Goal: Task Accomplishment & Management: Use online tool/utility

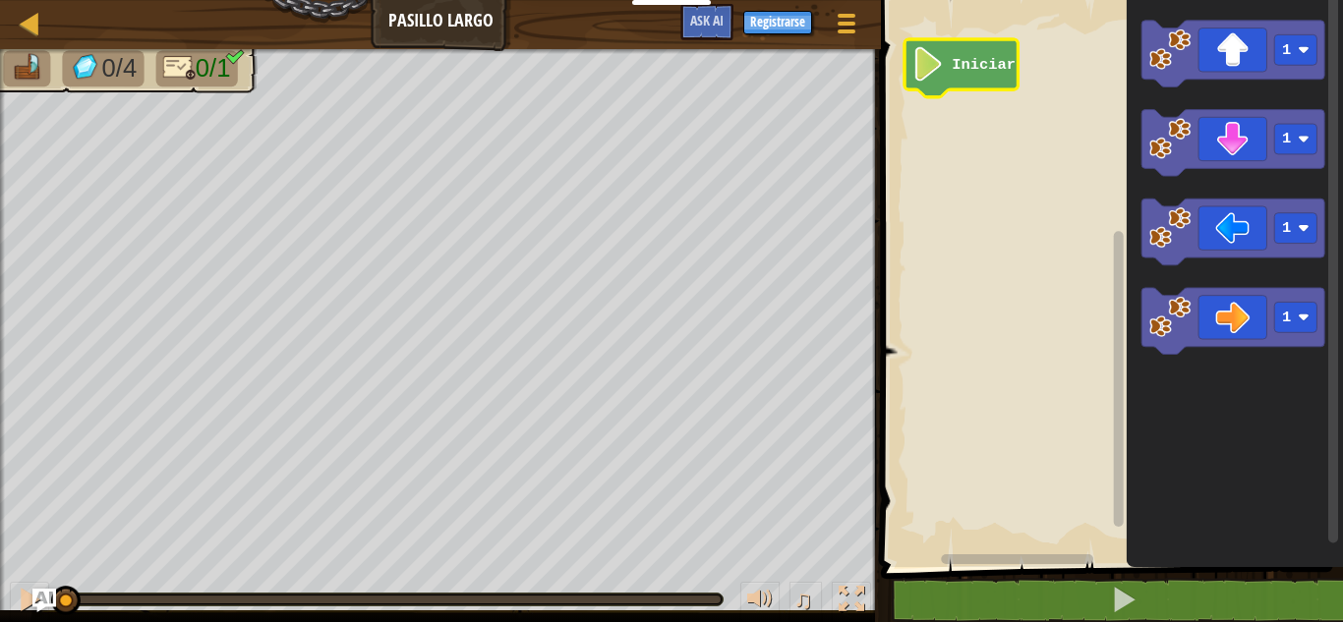
click at [973, 80] on icon "Espacio de trabajo de Blockly" at bounding box center [961, 68] width 113 height 58
click at [943, 76] on image "Espacio de trabajo de Blockly" at bounding box center [928, 64] width 32 height 34
click at [967, 163] on rect "Espacio de trabajo de Blockly" at bounding box center [1109, 278] width 468 height 577
click at [1012, 140] on rect "Espacio de trabajo de Blockly" at bounding box center [1109, 278] width 468 height 577
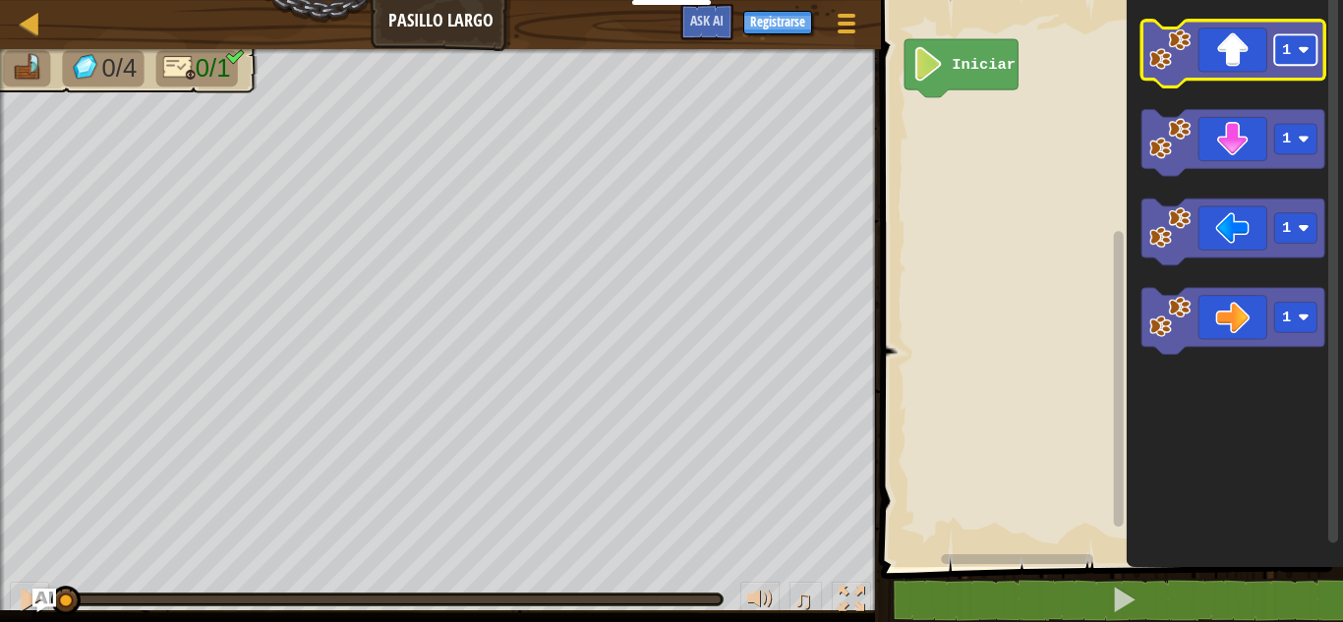
click at [1310, 59] on rect "Espacio de trabajo de Blockly" at bounding box center [1296, 49] width 42 height 30
click at [1282, 53] on text "1" at bounding box center [1286, 50] width 9 height 18
click at [1224, 50] on icon "Espacio de trabajo de Blockly" at bounding box center [1233, 54] width 183 height 67
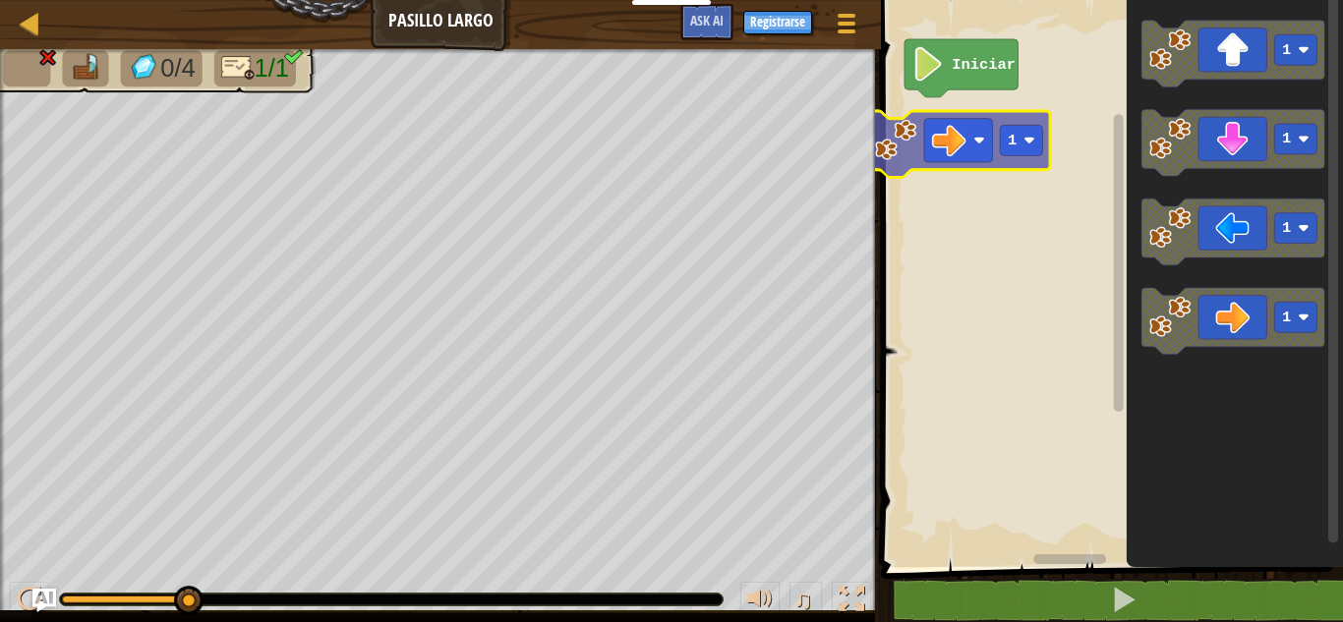
click at [971, 121] on div "Iniciar 1 1 1 1 1" at bounding box center [1109, 278] width 468 height 577
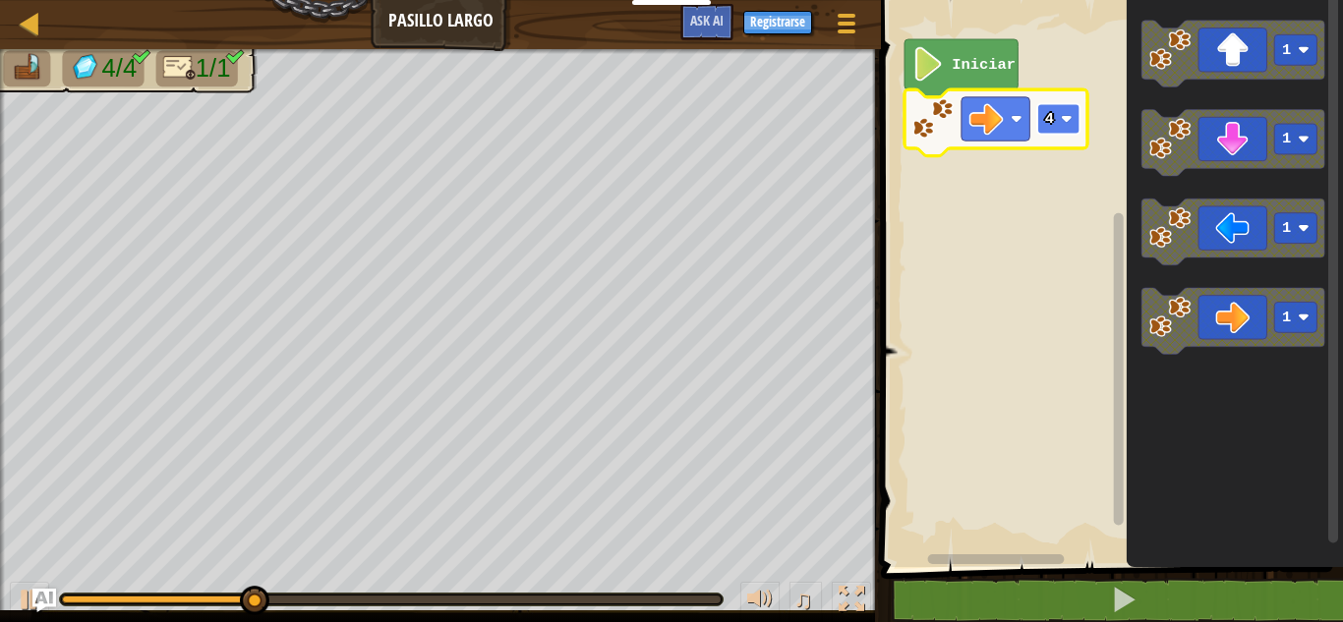
click at [1050, 118] on text "4" at bounding box center [1049, 119] width 9 height 18
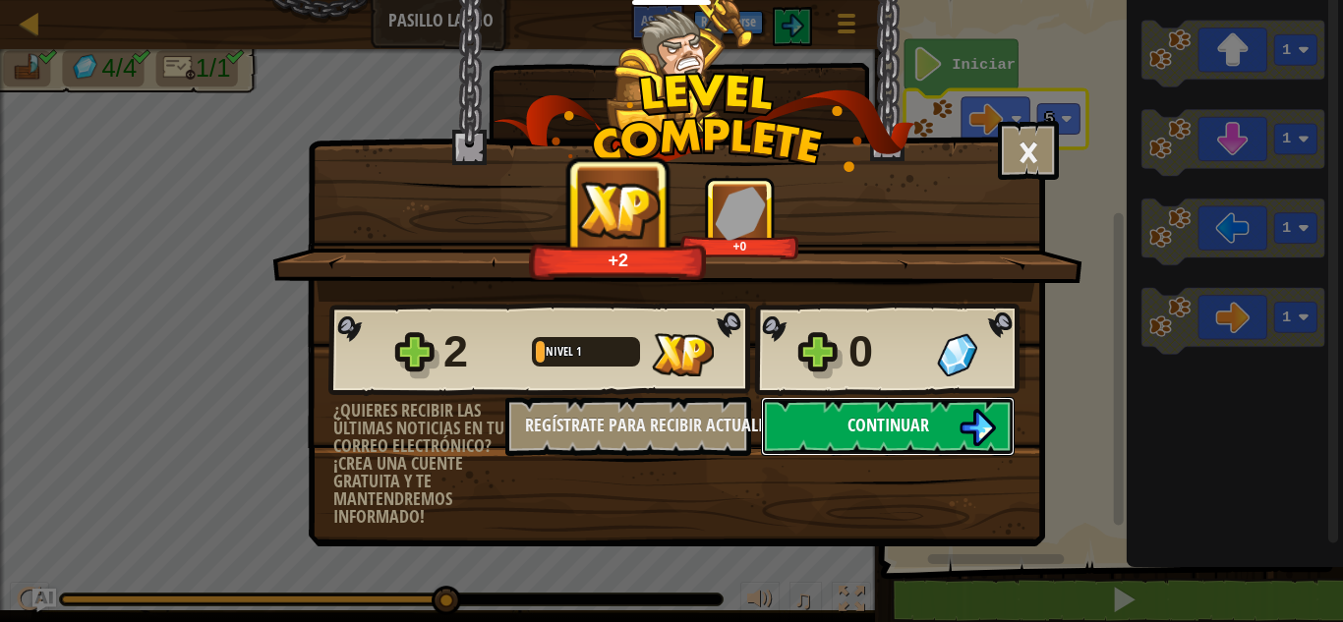
click at [831, 415] on button "Continuar" at bounding box center [888, 426] width 254 height 59
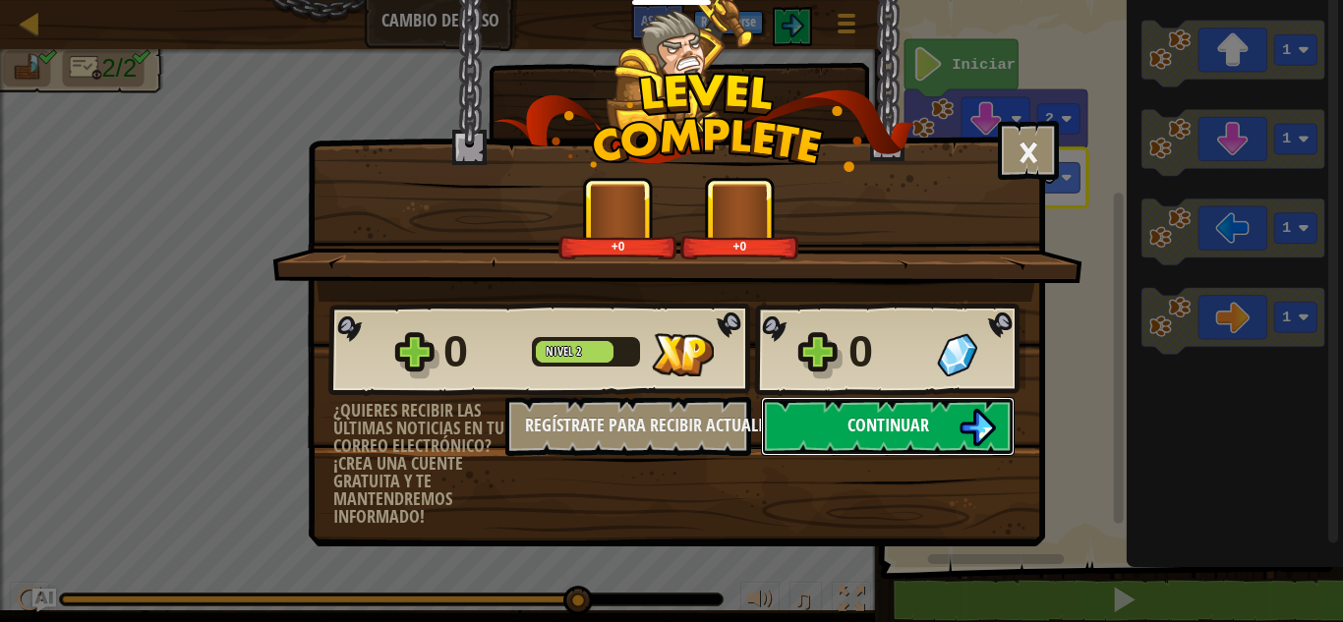
click at [932, 425] on button "Continuar" at bounding box center [888, 426] width 254 height 59
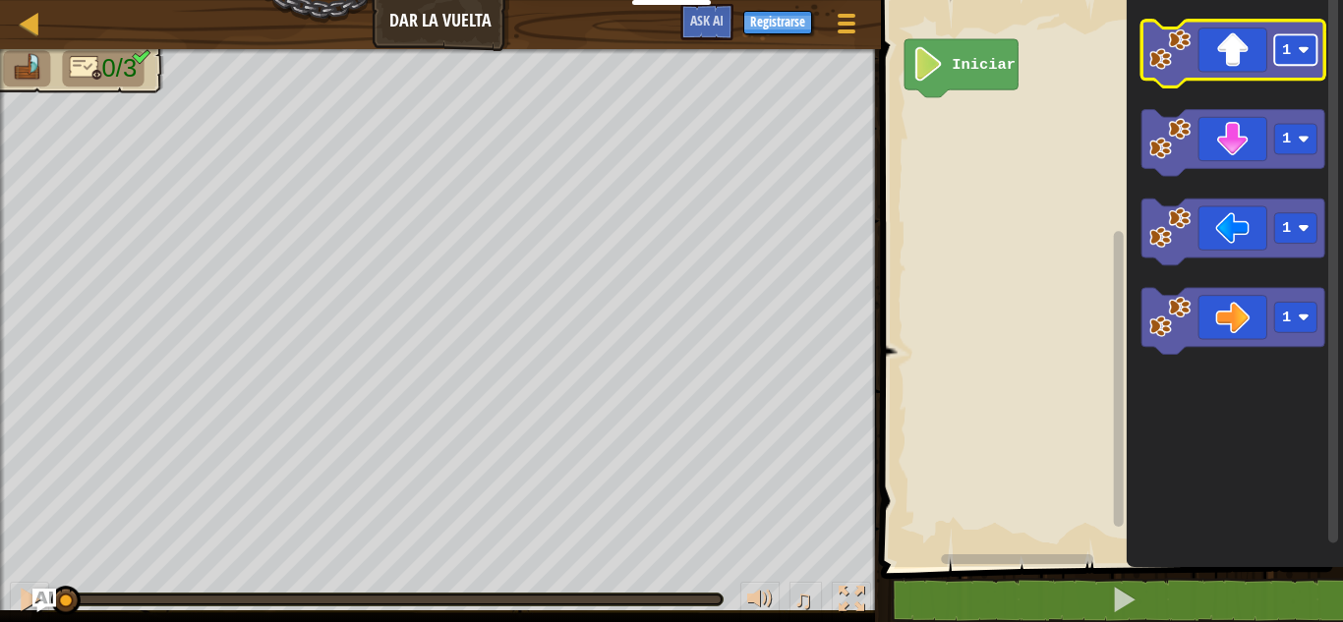
click at [1314, 61] on rect "Espacio de trabajo de Blockly" at bounding box center [1296, 49] width 42 height 30
click at [1007, 147] on div "Iniciar 2 1 1 1" at bounding box center [1109, 278] width 468 height 577
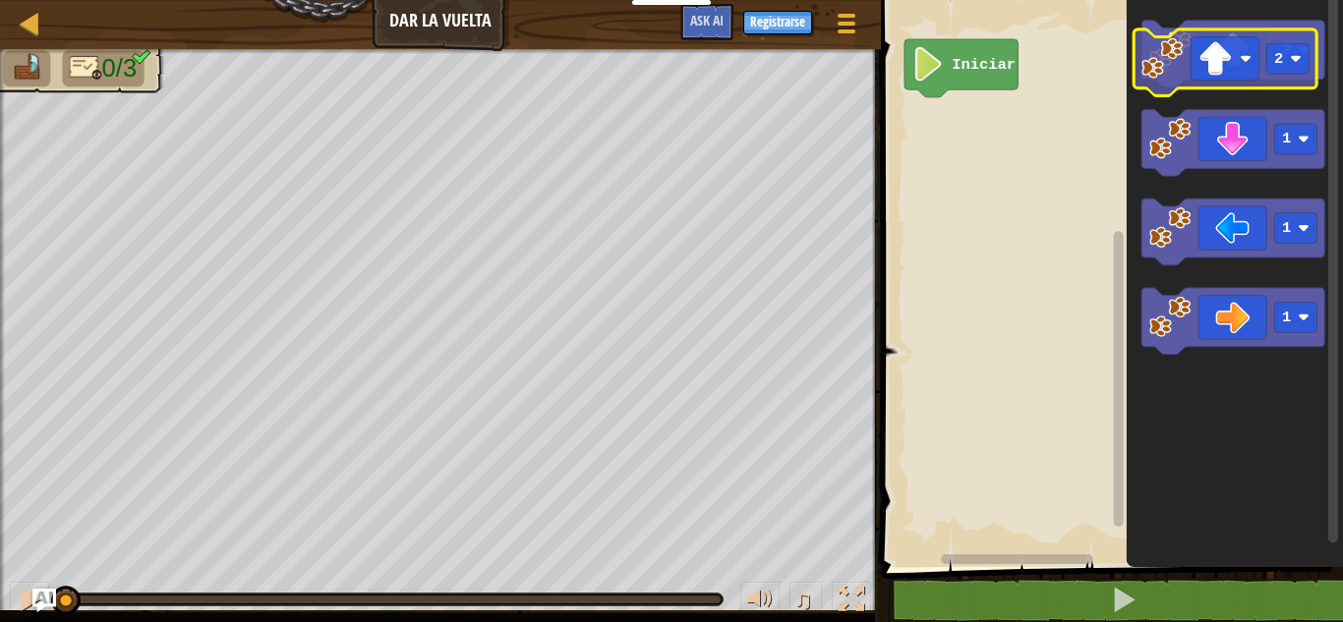
click at [1187, 65] on g "2" at bounding box center [1233, 54] width 183 height 67
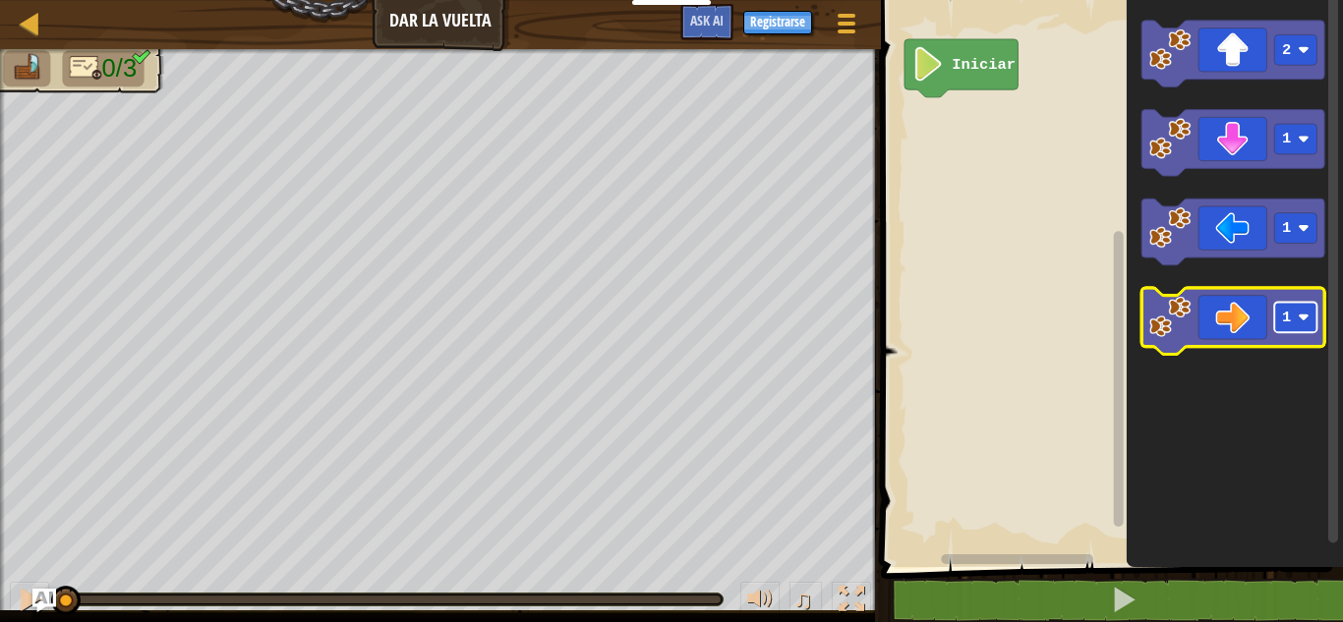
click at [1291, 321] on rect "Espacio de trabajo de Blockly" at bounding box center [1296, 317] width 42 height 30
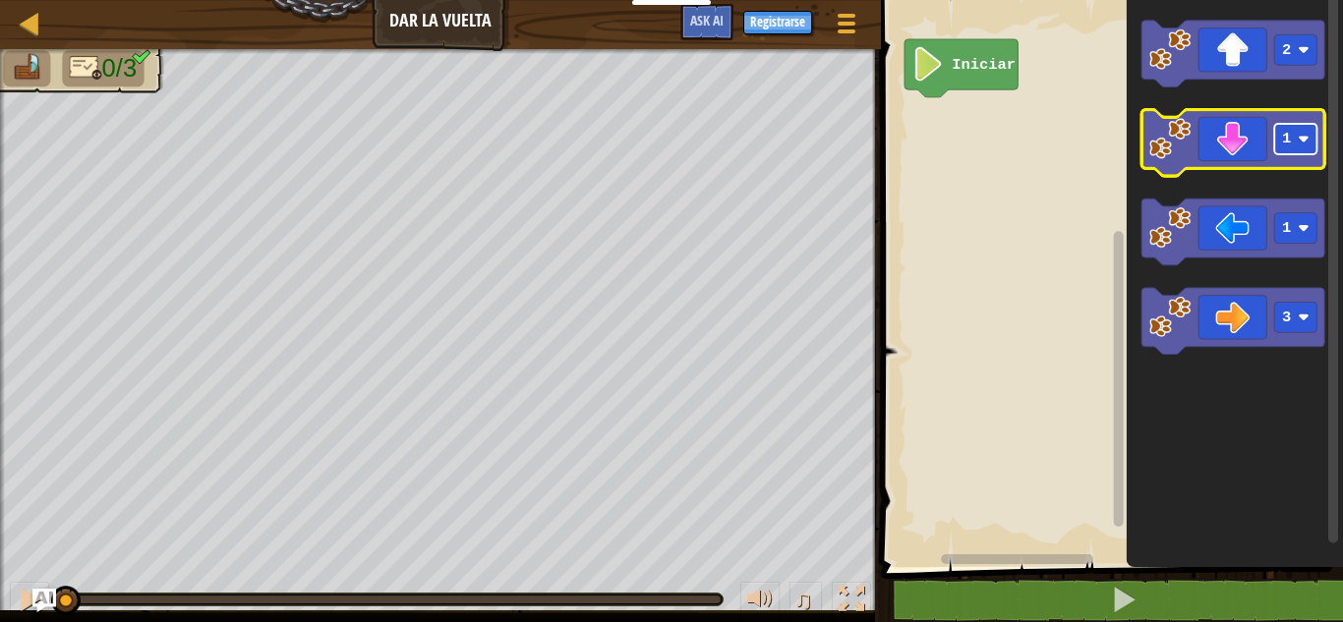
click at [1284, 153] on rect "Espacio de trabajo de Blockly" at bounding box center [1296, 139] width 42 height 30
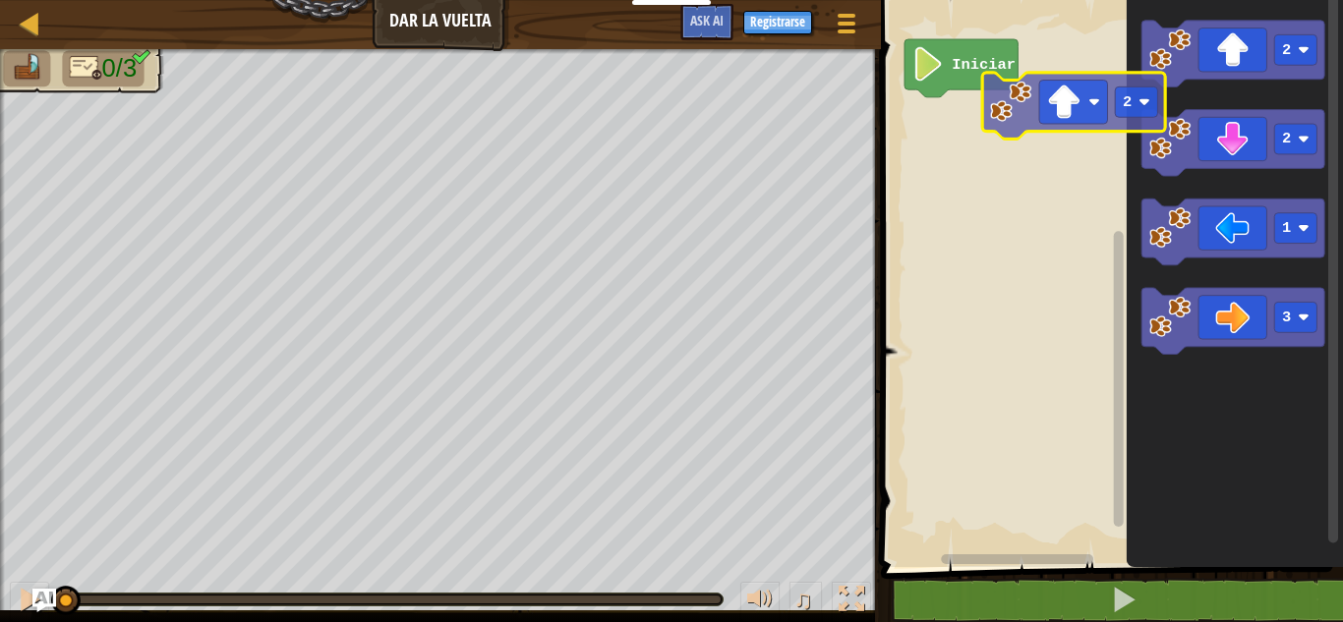
click at [965, 131] on div "Iniciar 2 2 1 3 2" at bounding box center [1109, 278] width 468 height 577
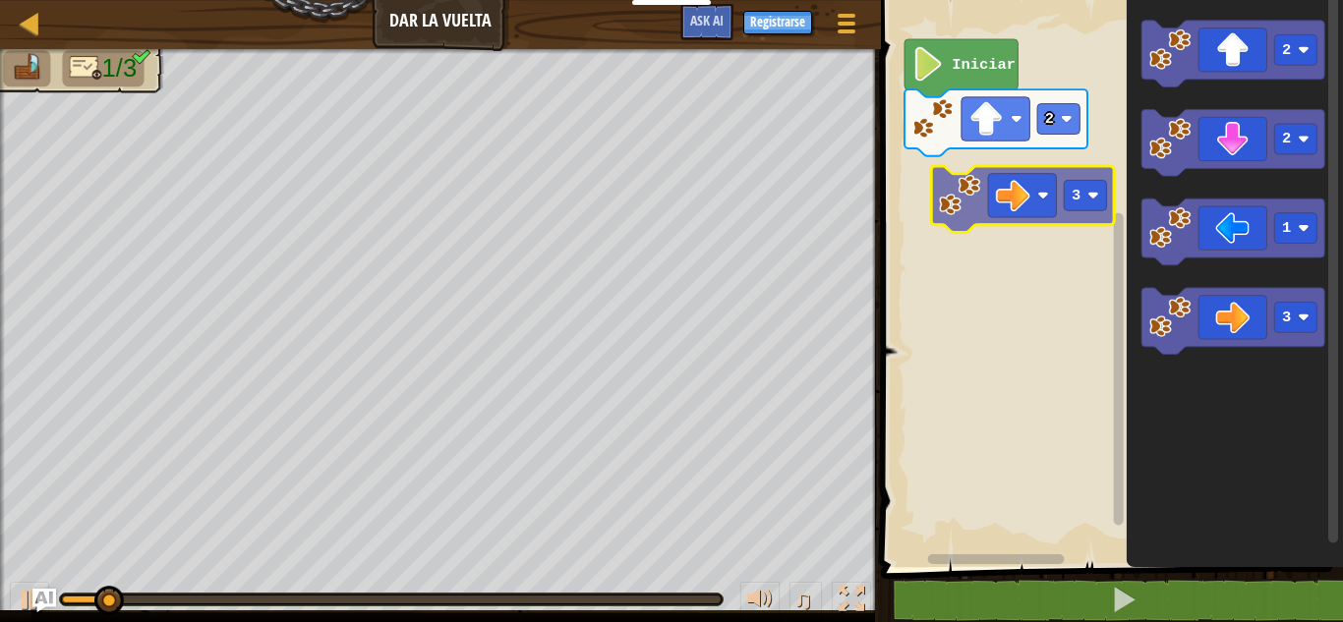
click at [997, 193] on div "Iniciar 2 2 2 1 3 3" at bounding box center [1109, 278] width 468 height 577
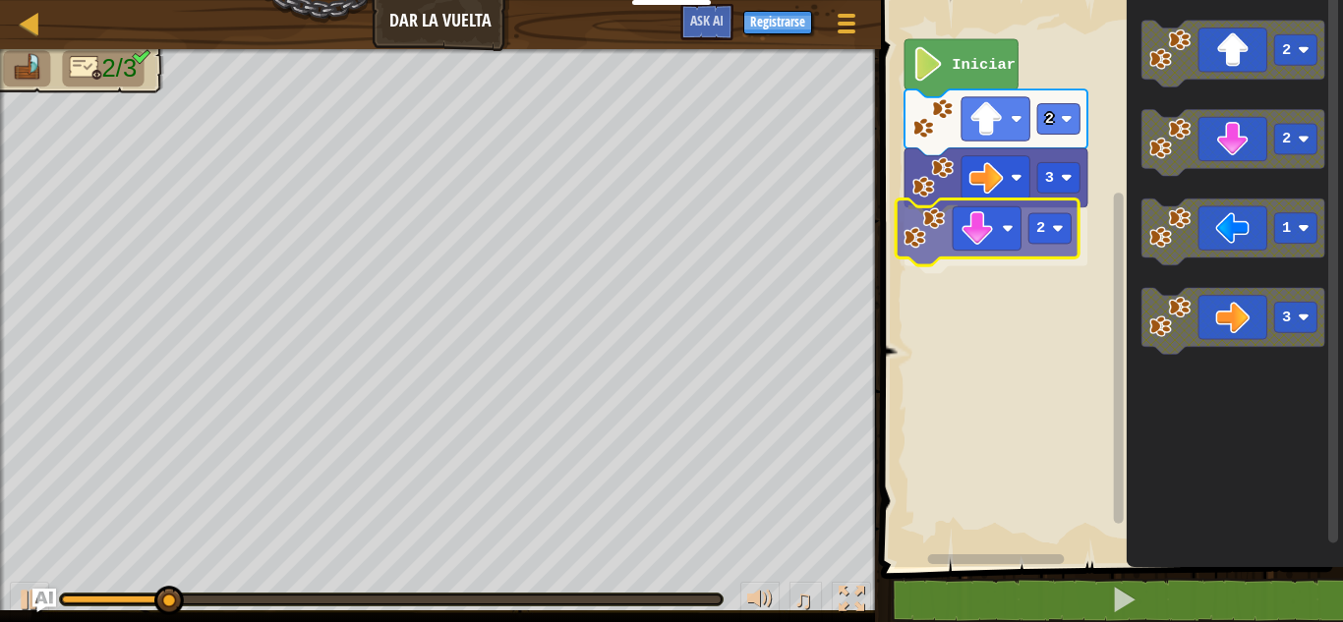
click at [985, 245] on div "Iniciar 2 3 2 2 2 1 3 2" at bounding box center [1109, 278] width 468 height 577
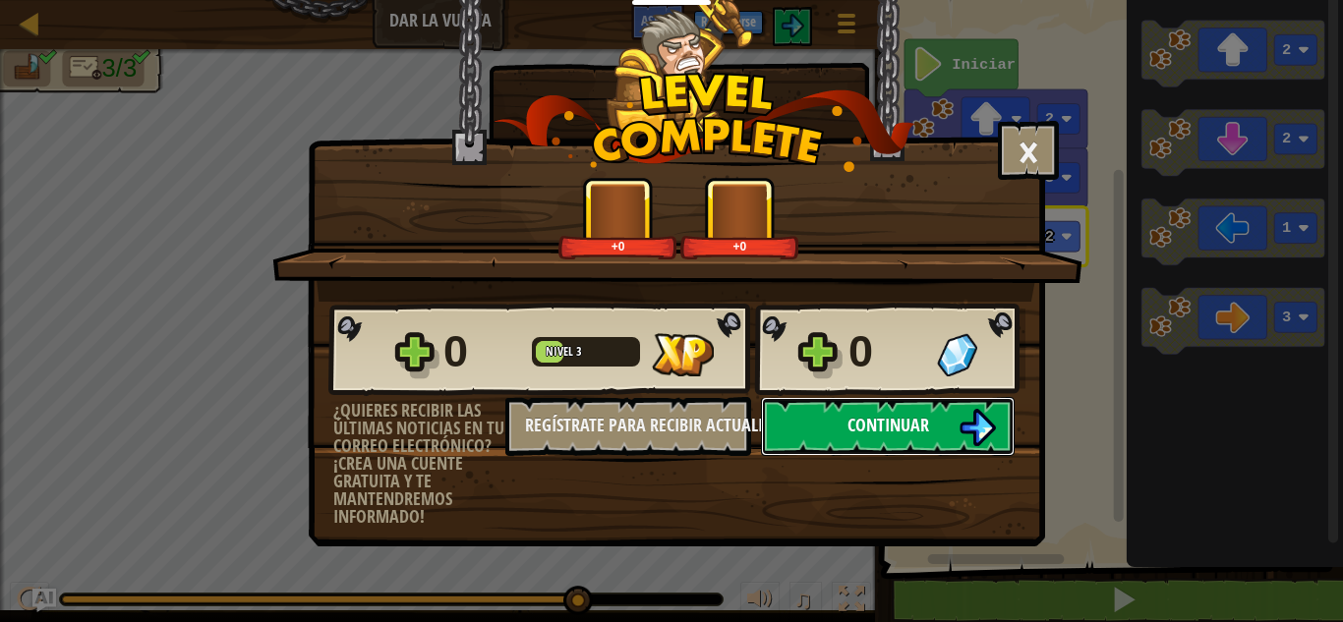
click at [931, 399] on button "Continuar" at bounding box center [888, 426] width 254 height 59
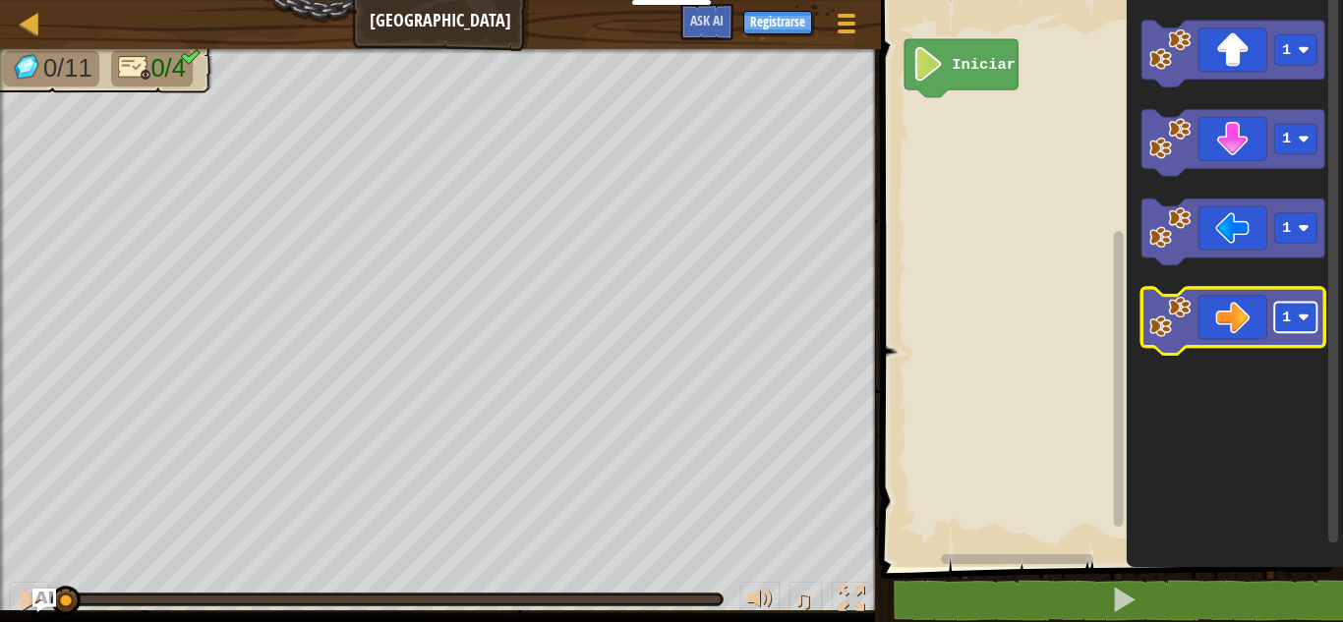
click at [1306, 321] on image "Espacio de trabajo de Blockly" at bounding box center [1305, 318] width 12 height 12
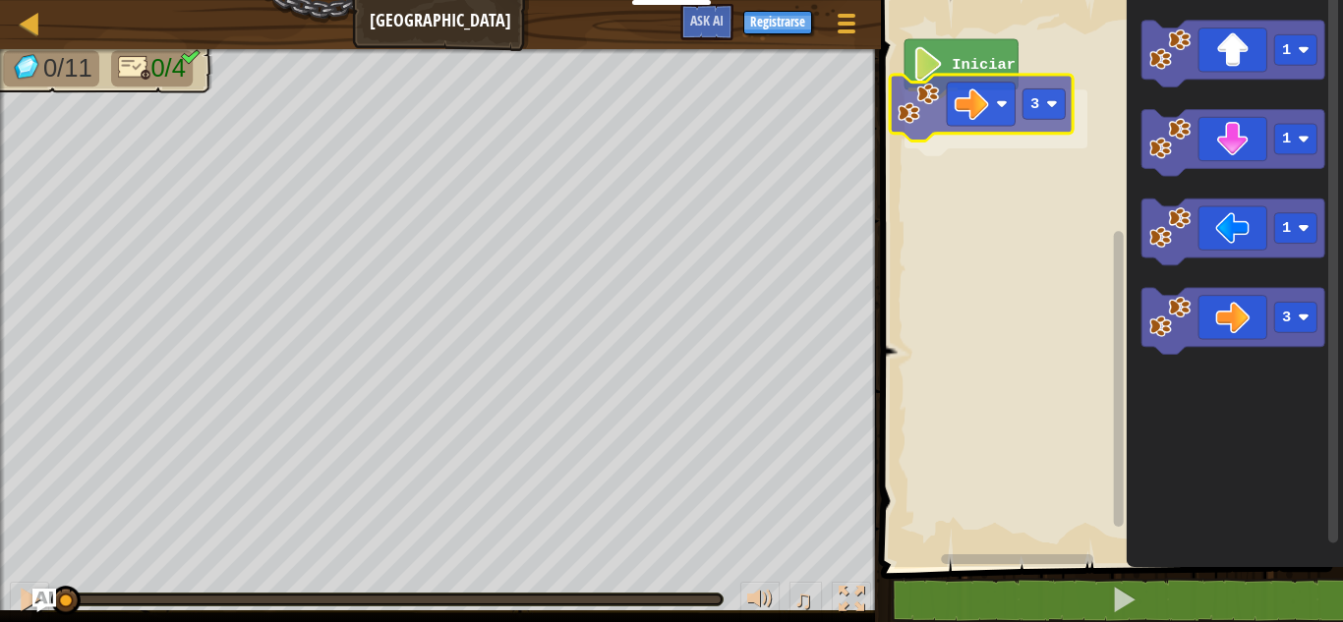
click at [953, 115] on div "Iniciar 3 1 1 1 3 3" at bounding box center [1109, 278] width 468 height 577
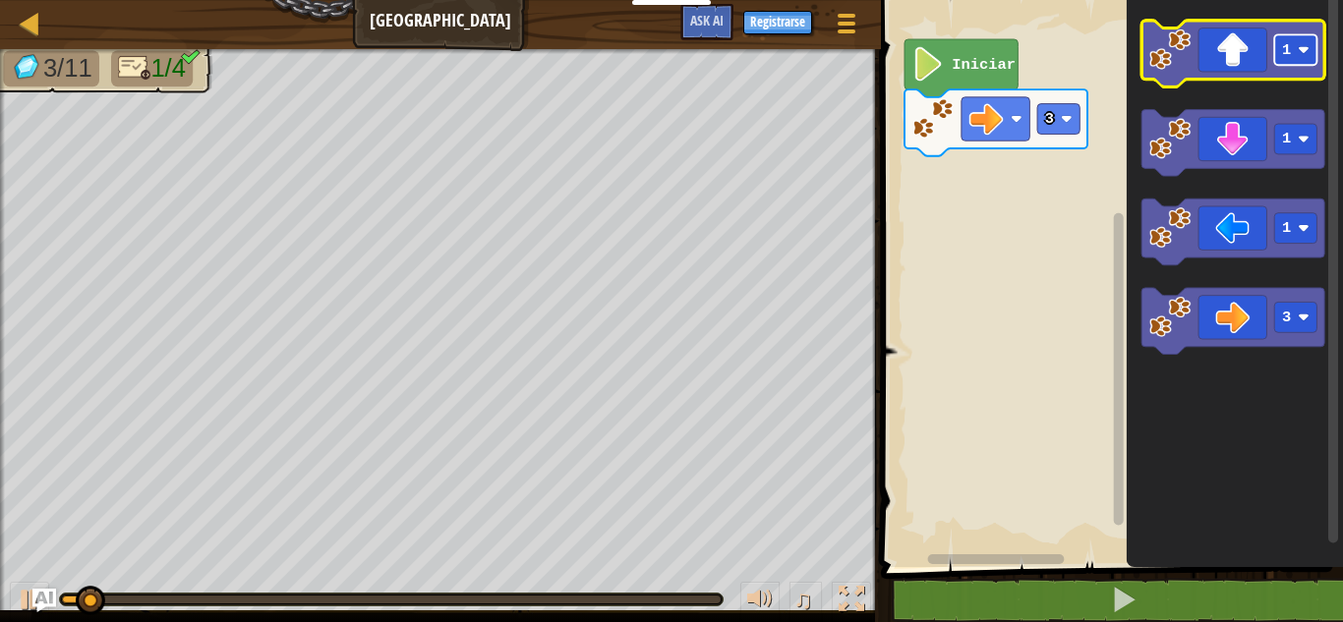
click at [1288, 54] on text "1" at bounding box center [1286, 50] width 9 height 18
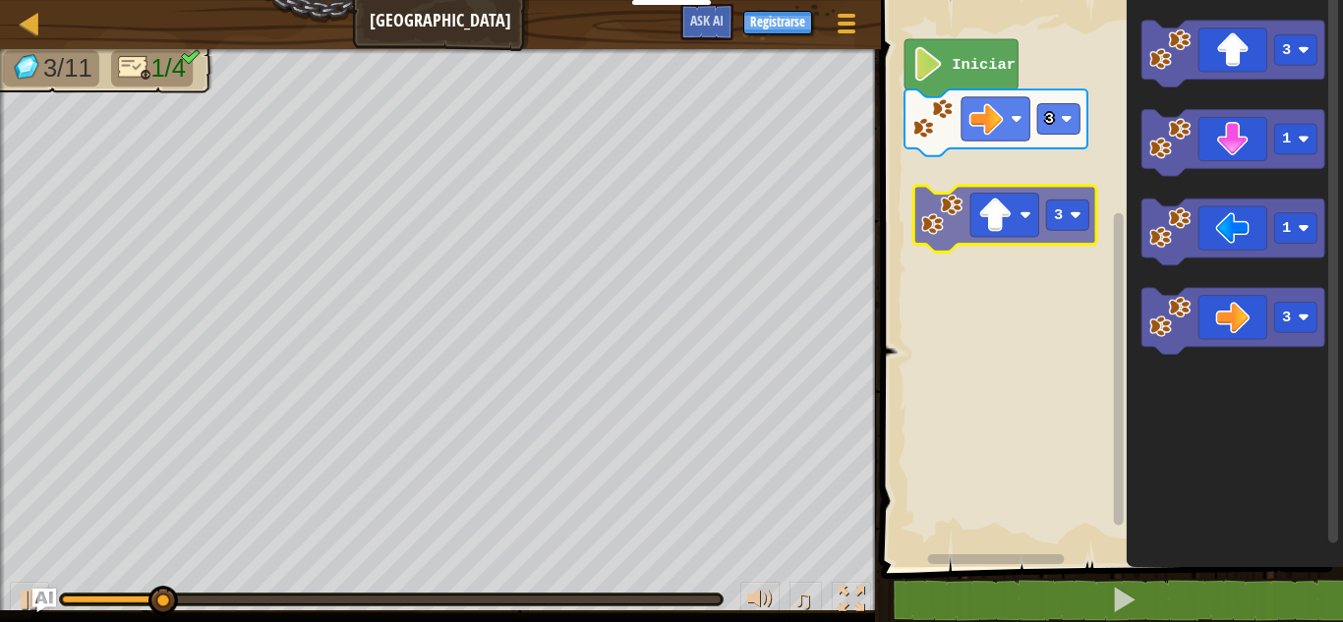
click at [950, 217] on div "3 Iniciar 3 1 1 3 3" at bounding box center [1109, 278] width 468 height 577
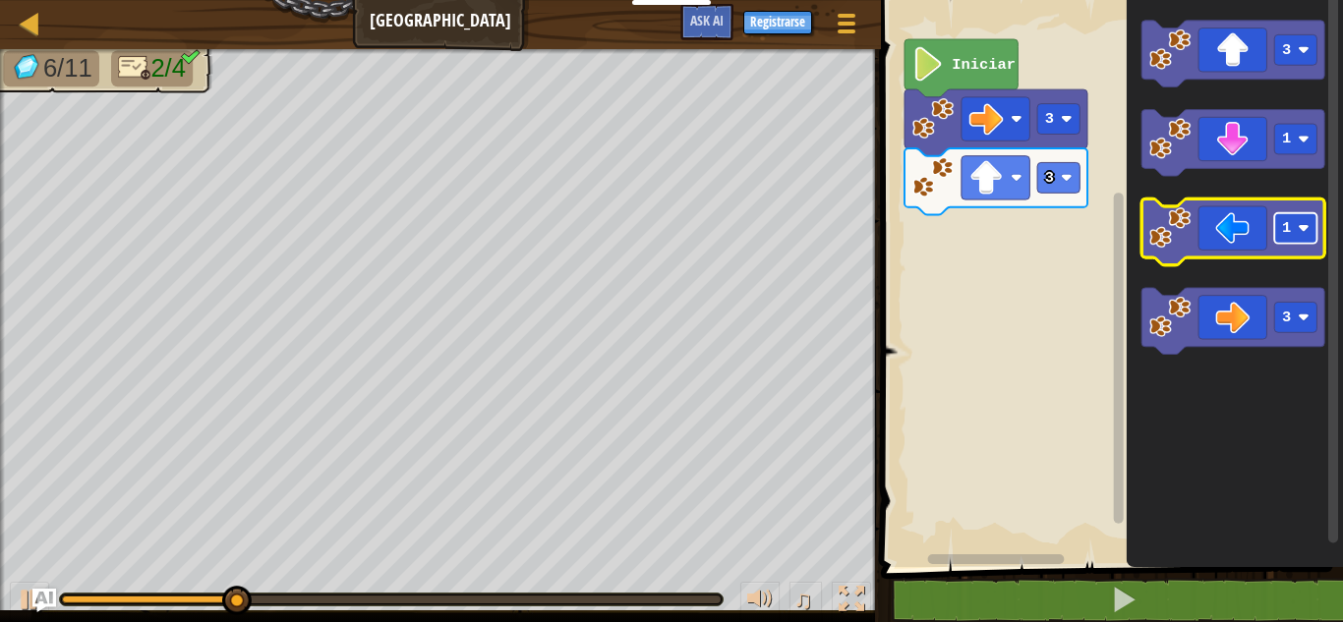
click at [1289, 234] on text "1" at bounding box center [1286, 228] width 9 height 18
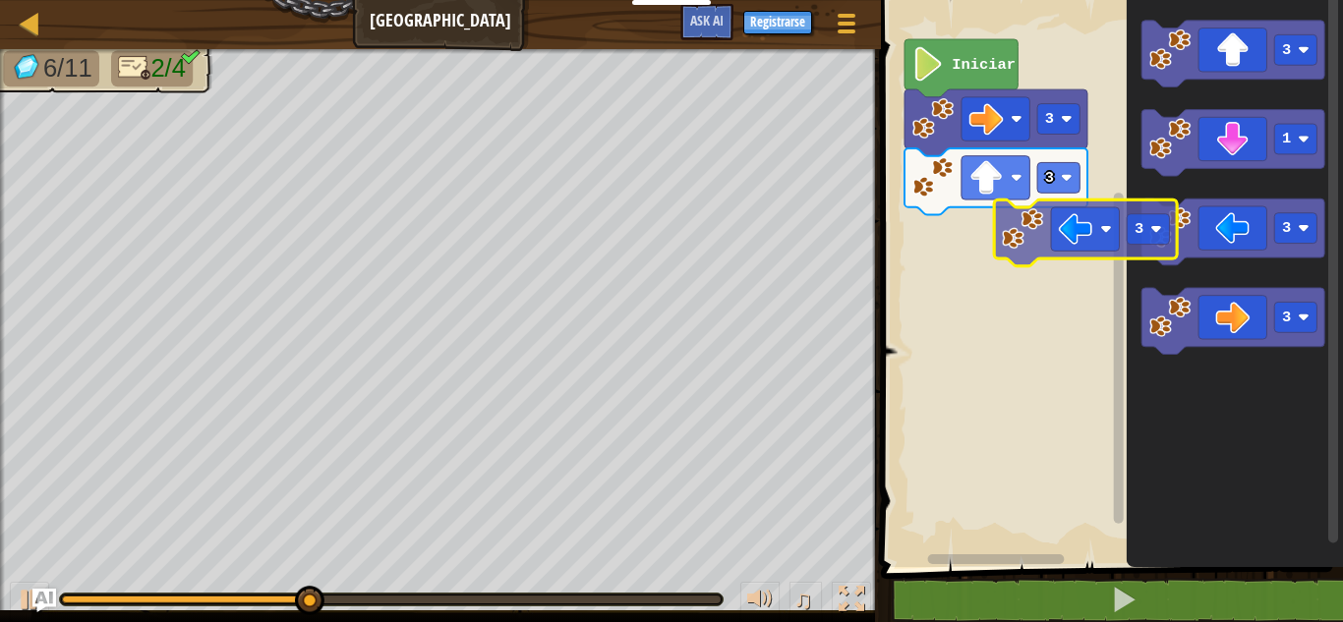
click at [1029, 239] on div "3 3 Iniciar 3 1 3 3 3" at bounding box center [1109, 278] width 468 height 577
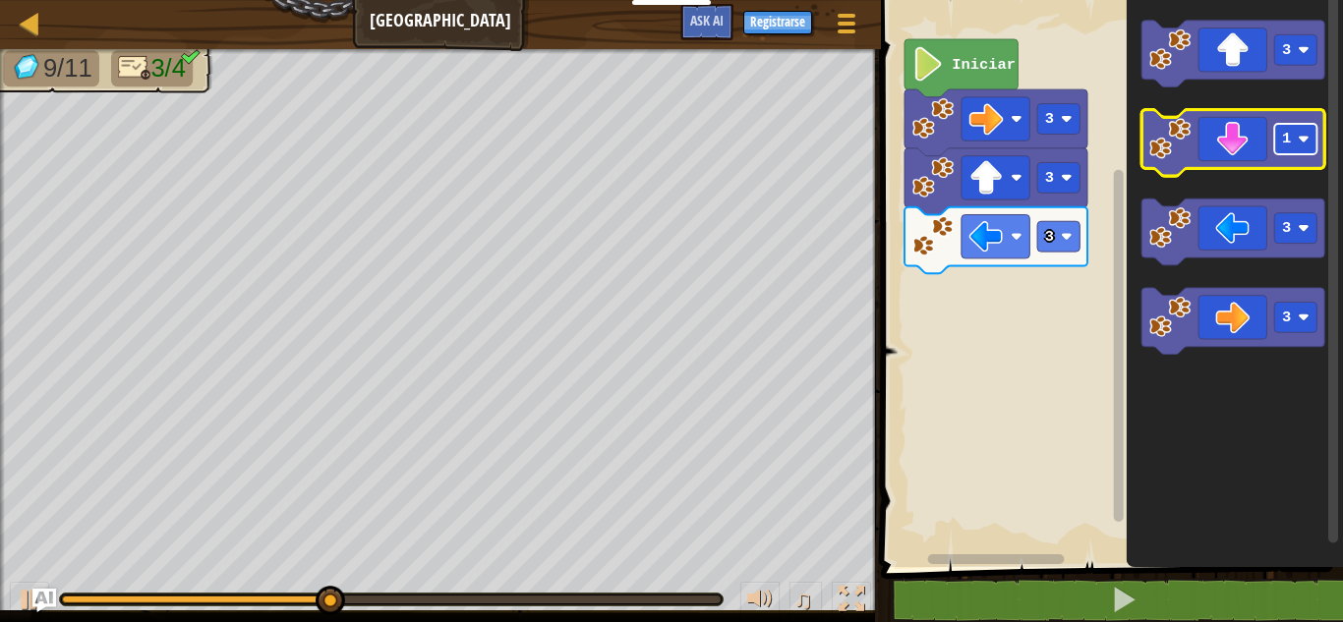
click at [1295, 146] on rect "Espacio de trabajo de Blockly" at bounding box center [1296, 139] width 42 height 30
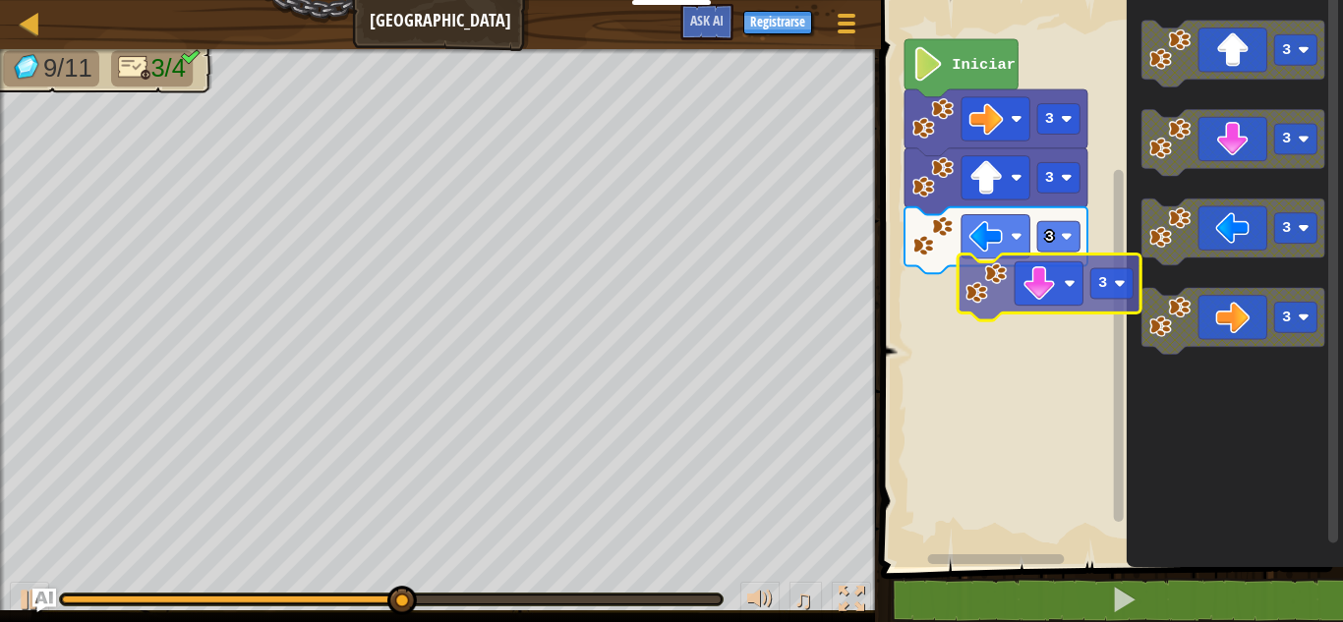
click at [1014, 294] on div "3 3 3 Iniciar 3 3 3 3 3" at bounding box center [1109, 278] width 468 height 577
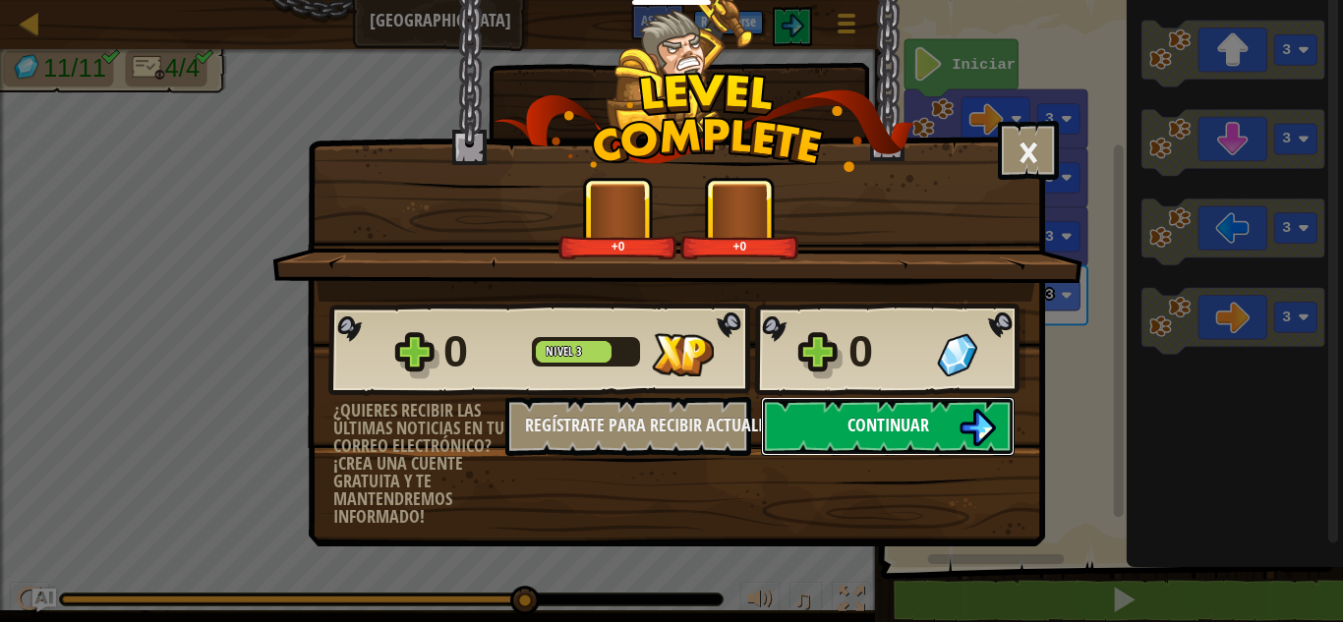
click at [925, 432] on span "Continuar" at bounding box center [889, 425] width 82 height 25
select select "es-ES"
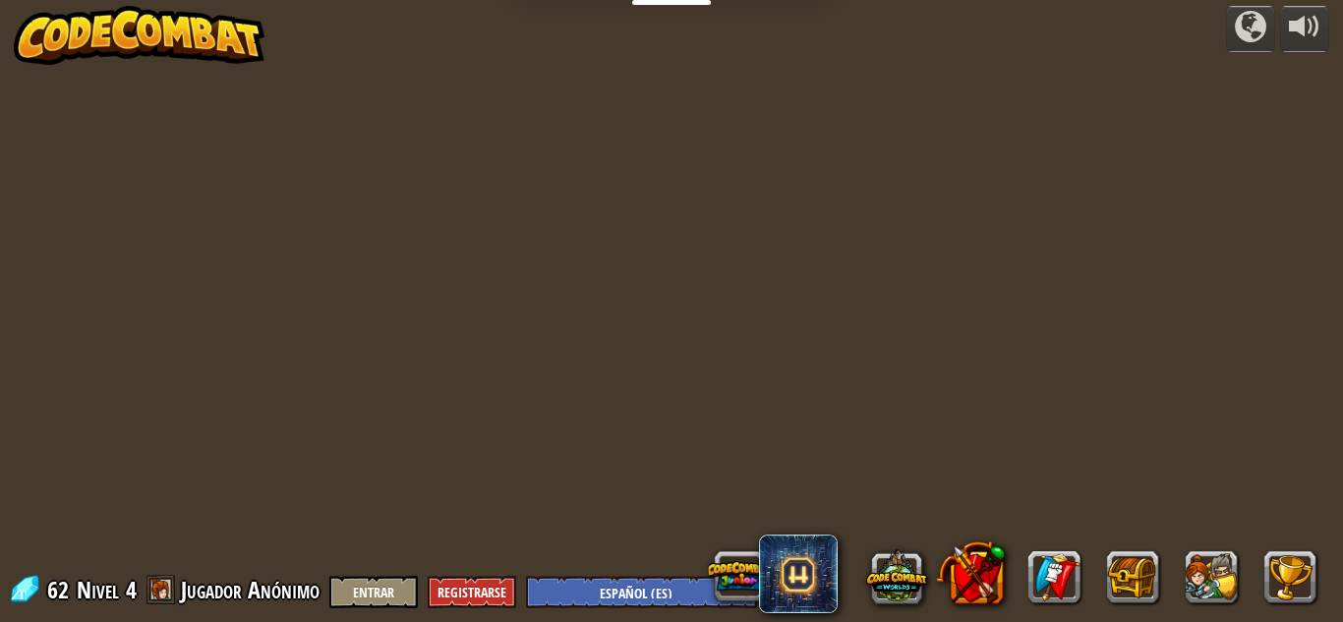
select select "es-ES"
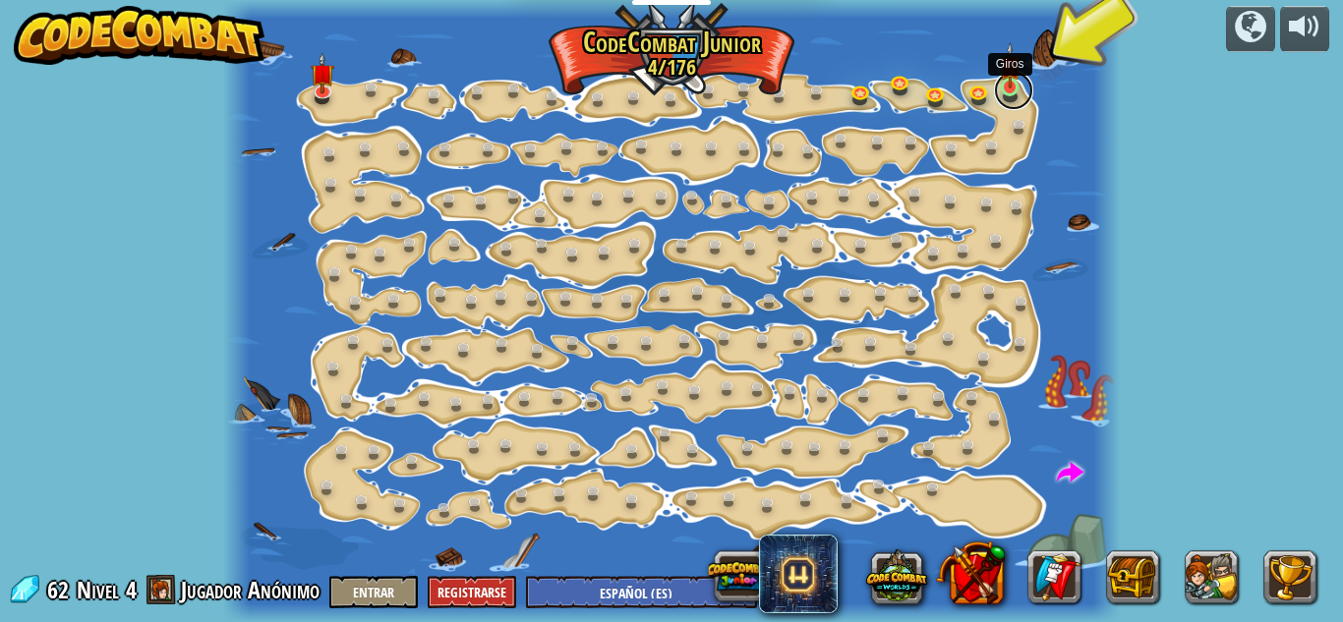
click at [1005, 92] on link at bounding box center [1013, 90] width 39 height 39
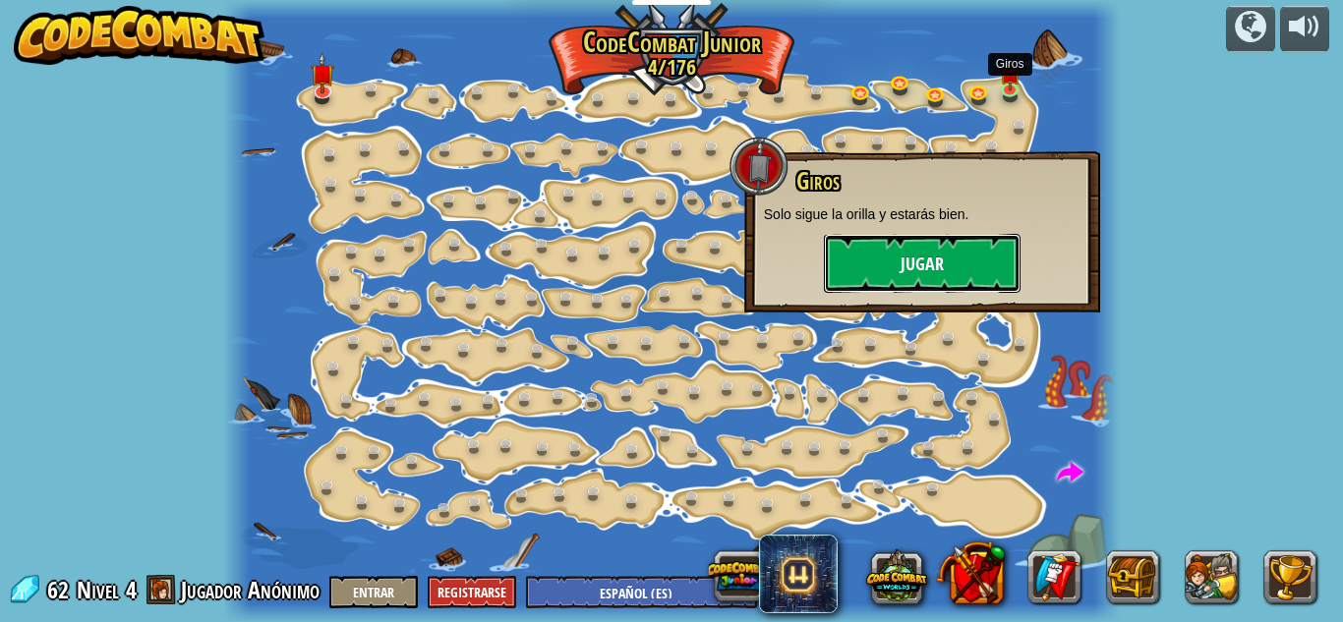
click at [929, 260] on button "Jugar" at bounding box center [922, 263] width 197 height 59
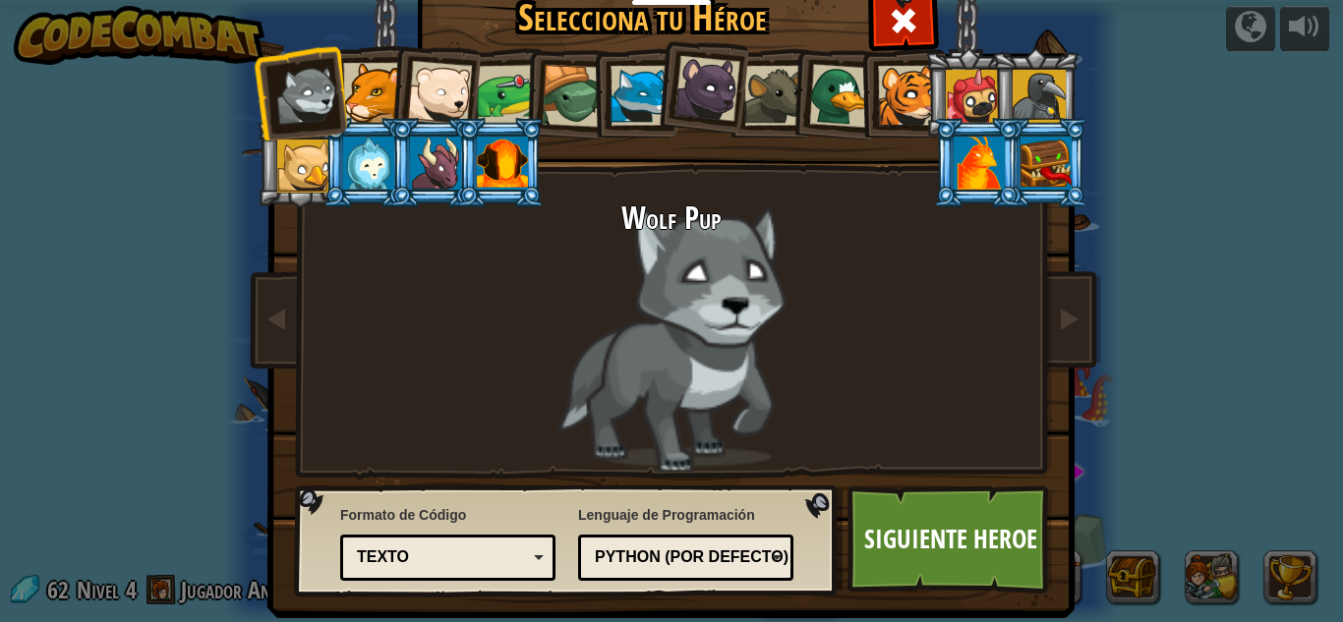
click at [715, 554] on div "Python (Por defecto)" at bounding box center [680, 558] width 170 height 23
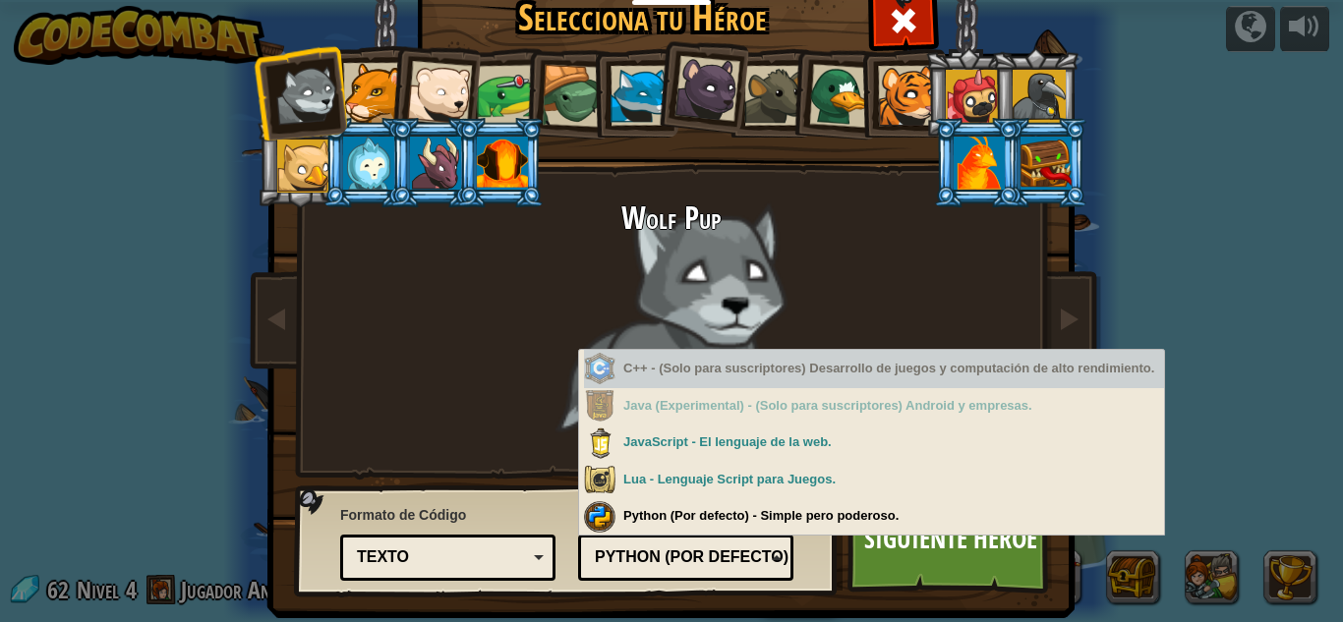
click at [726, 374] on div "C++ - (Solo para suscriptores) Desarrollo de juegos y computación de alto rendi…" at bounding box center [874, 369] width 580 height 38
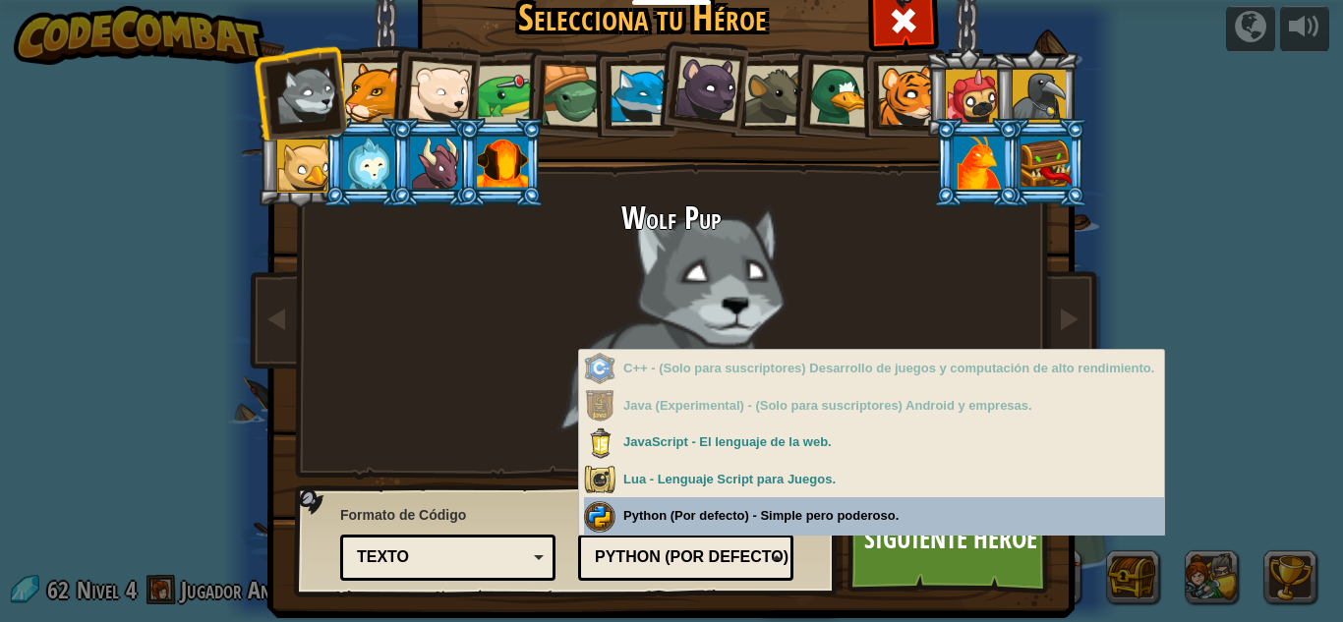
click at [763, 521] on div "Lenguaje de Programación Python (Por defecto) JavaScript Lua C++ Java (Experime…" at bounding box center [685, 540] width 215 height 81
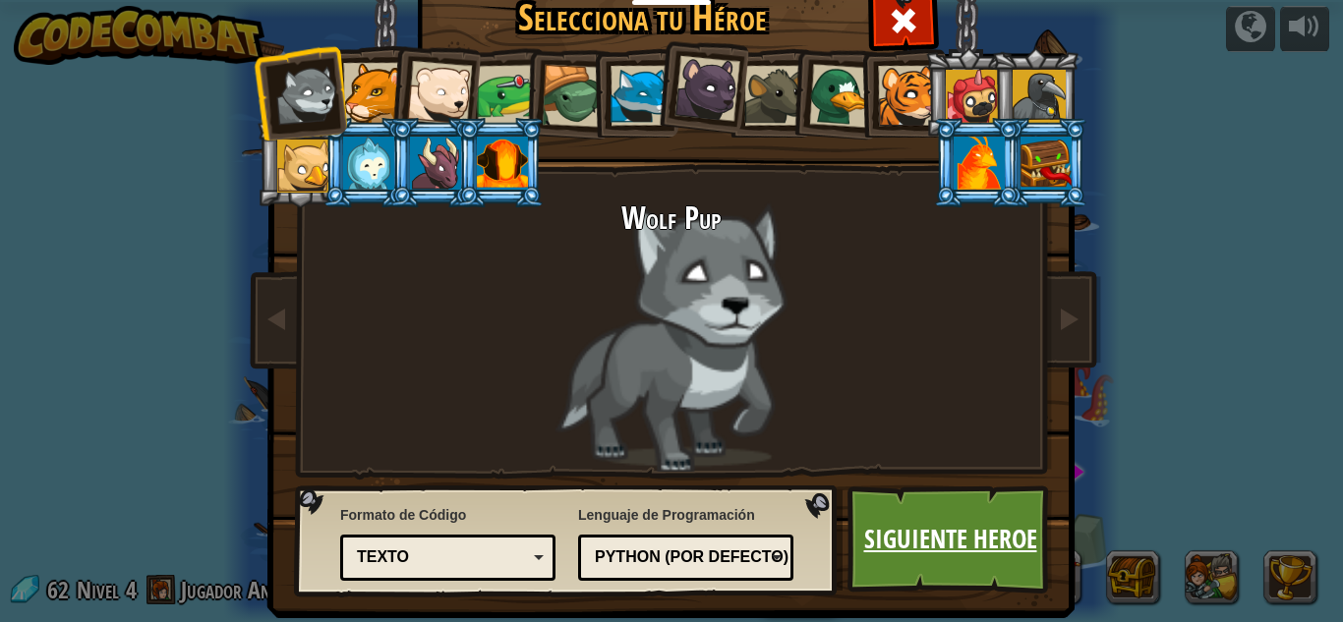
click at [972, 552] on link "Siguiente Heroe" at bounding box center [950, 540] width 205 height 108
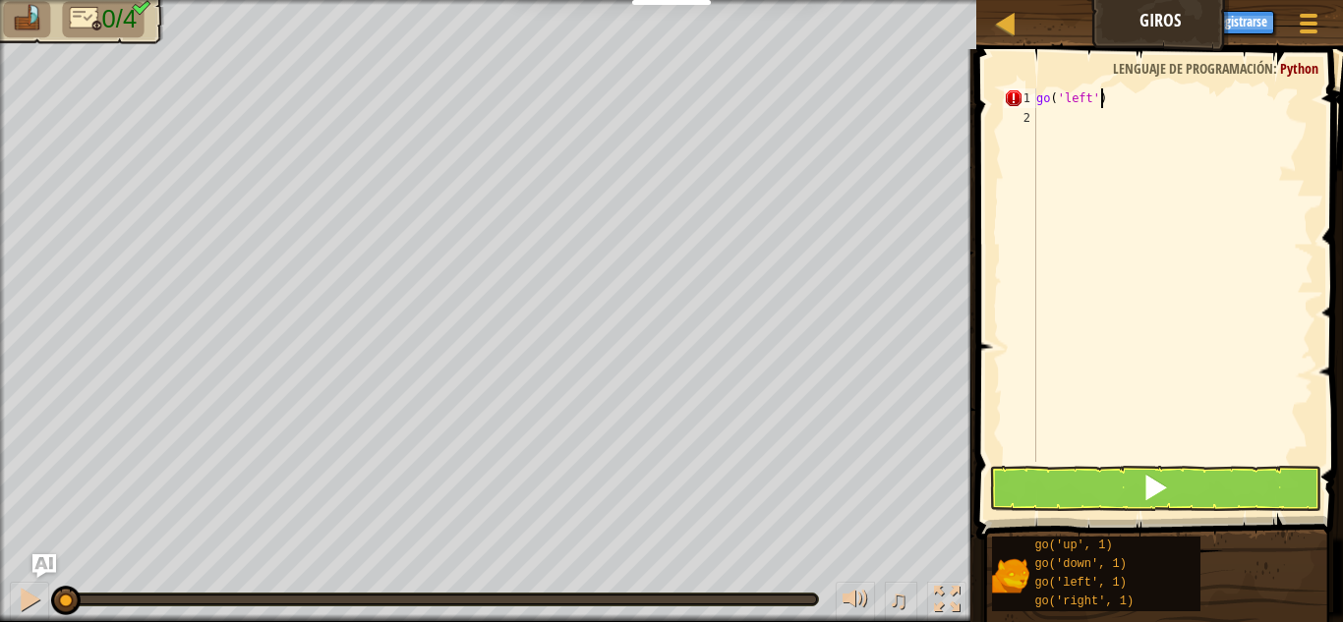
scroll to position [9, 5]
type textarea "go('left',2)"
type textarea "go('down',2)"
type textarea "go('right',4("
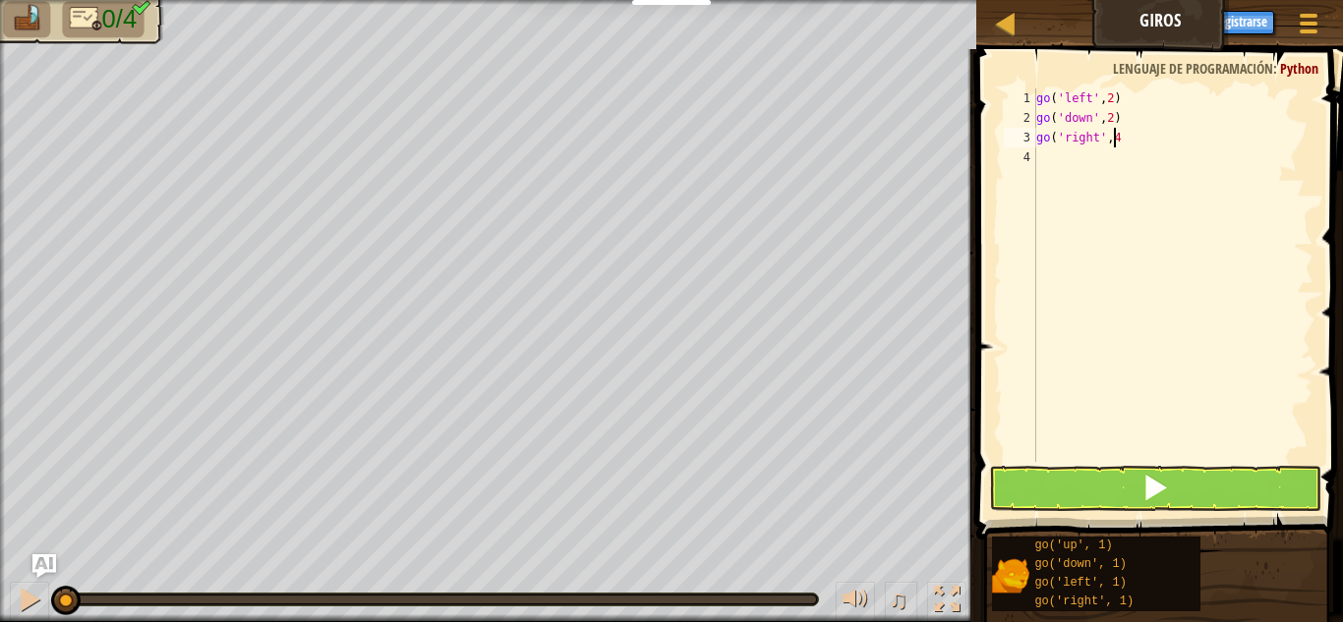
type textarea "go('right',4)"
type textarea "go('up',3)"
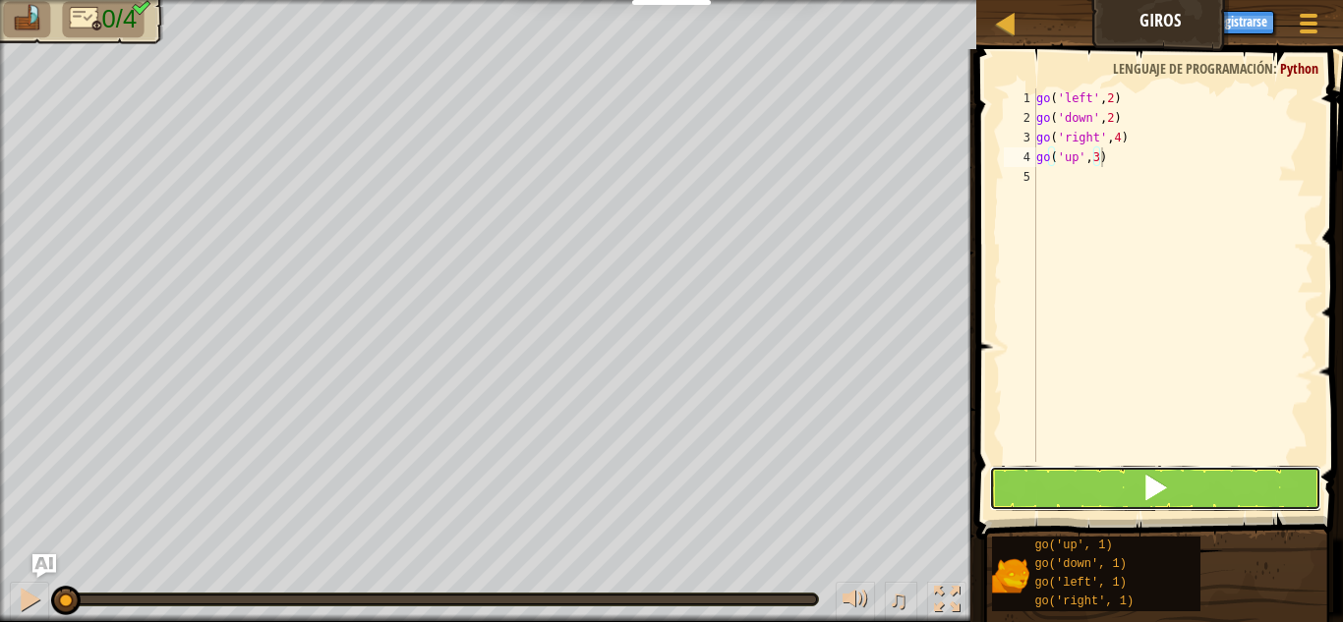
click at [1147, 497] on span at bounding box center [1155, 488] width 28 height 28
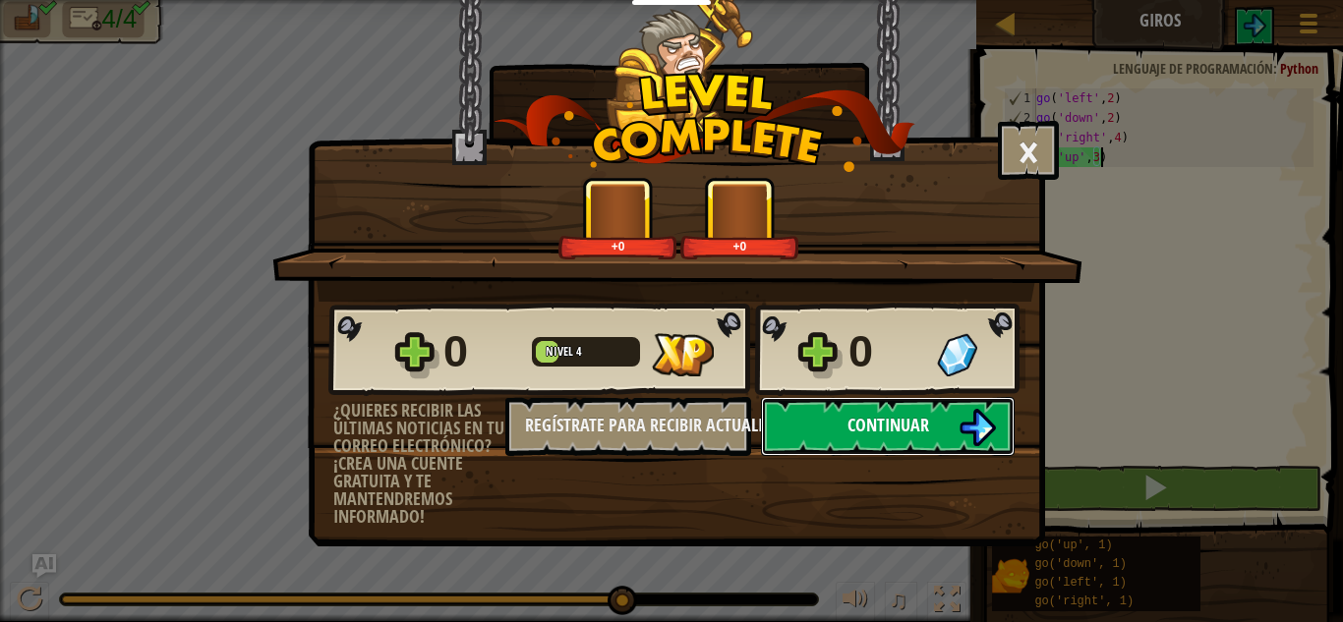
click at [933, 430] on button "Continuar" at bounding box center [888, 426] width 254 height 59
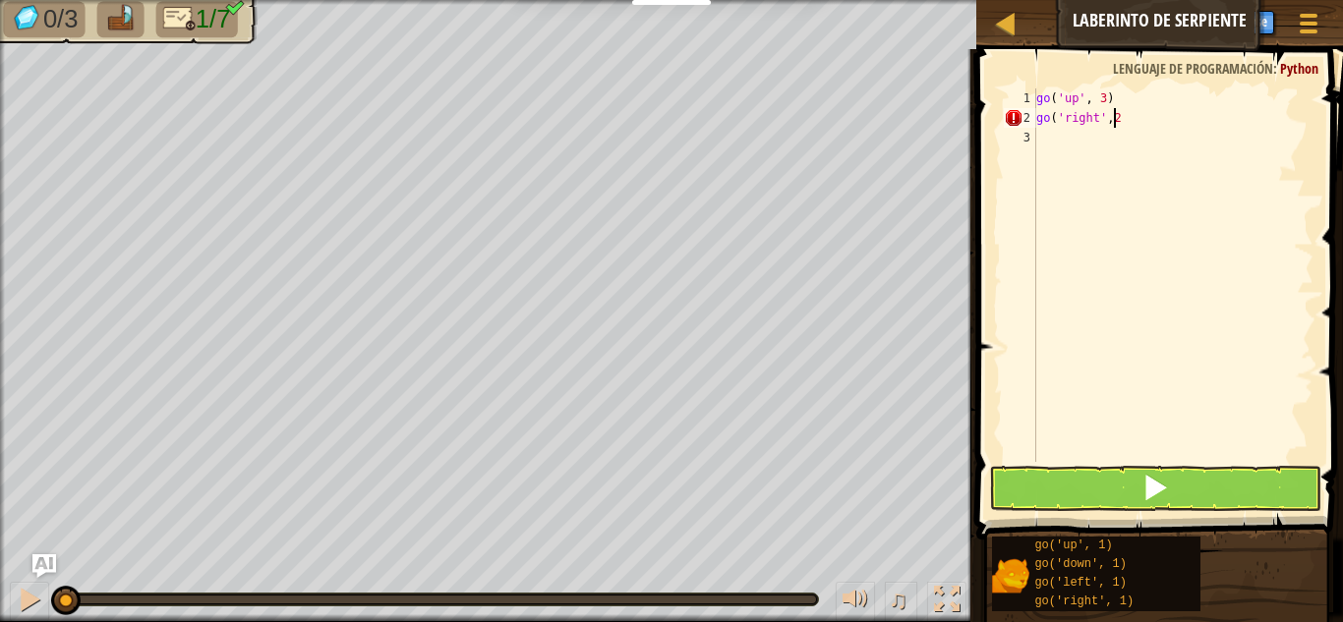
scroll to position [9, 6]
type textarea "go('right',2)"
type textarea "go()"
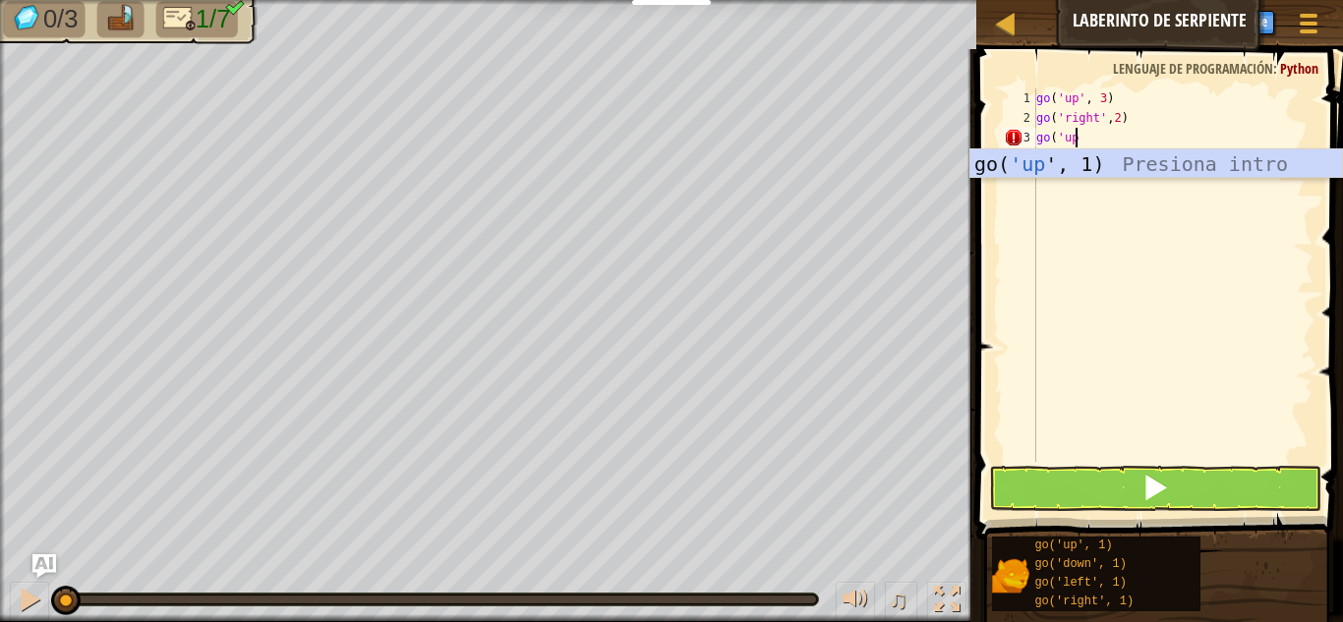
scroll to position [9, 3]
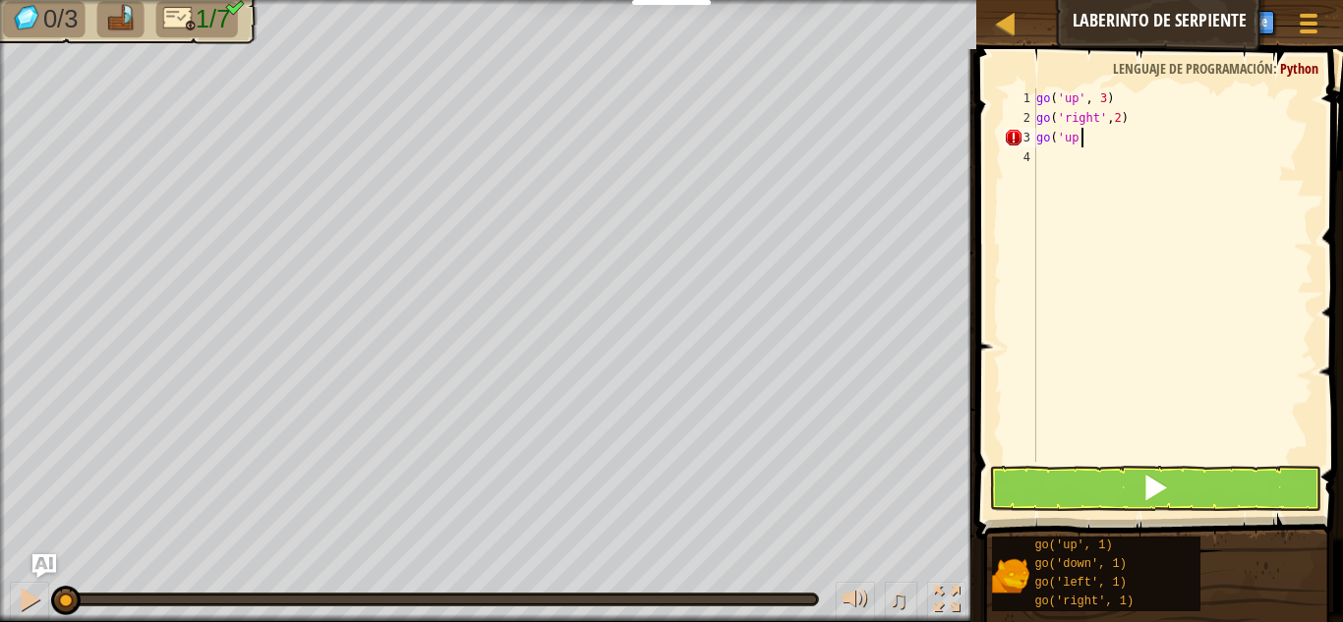
type textarea "go('up')"
drag, startPoint x: 1136, startPoint y: 115, endPoint x: 1034, endPoint y: 120, distance: 101.4
click at [1034, 120] on div "go 1 2 3 4 5 go ( 'up' , 3 ) go ( 'right' , 2 ) go ( 'up' ) go הההההההההההההההה…" at bounding box center [1157, 275] width 314 height 374
drag, startPoint x: 1057, startPoint y: 158, endPoint x: 1030, endPoint y: 167, distance: 28.0
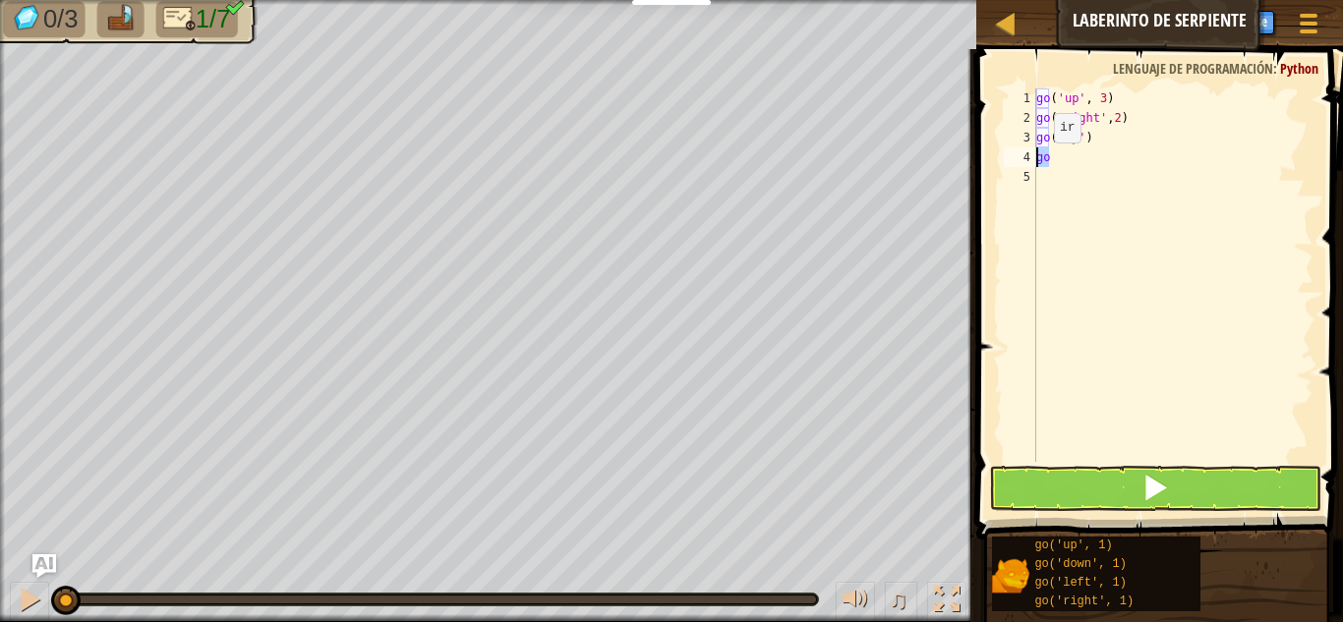
click at [1030, 167] on div "go('right',2) 1 2 3 4 5 go ( 'up' , 3 ) go ( 'right' , 2 ) go ( 'up' ) go ההההה…" at bounding box center [1157, 275] width 314 height 374
click at [1083, 133] on div "go ( 'up' , 3 ) go ( 'right' , 2 ) go ( 'up' ) go" at bounding box center [1172, 294] width 281 height 413
drag, startPoint x: 1069, startPoint y: 156, endPoint x: 1027, endPoint y: 164, distance: 42.0
click at [1027, 164] on div "go('up') 1 2 3 4 5 go ( 'up' , 3 ) go ( 'right' , 2 ) go ( 'up' ) go הההההההההה…" at bounding box center [1157, 275] width 314 height 374
type textarea "go('right',2)"
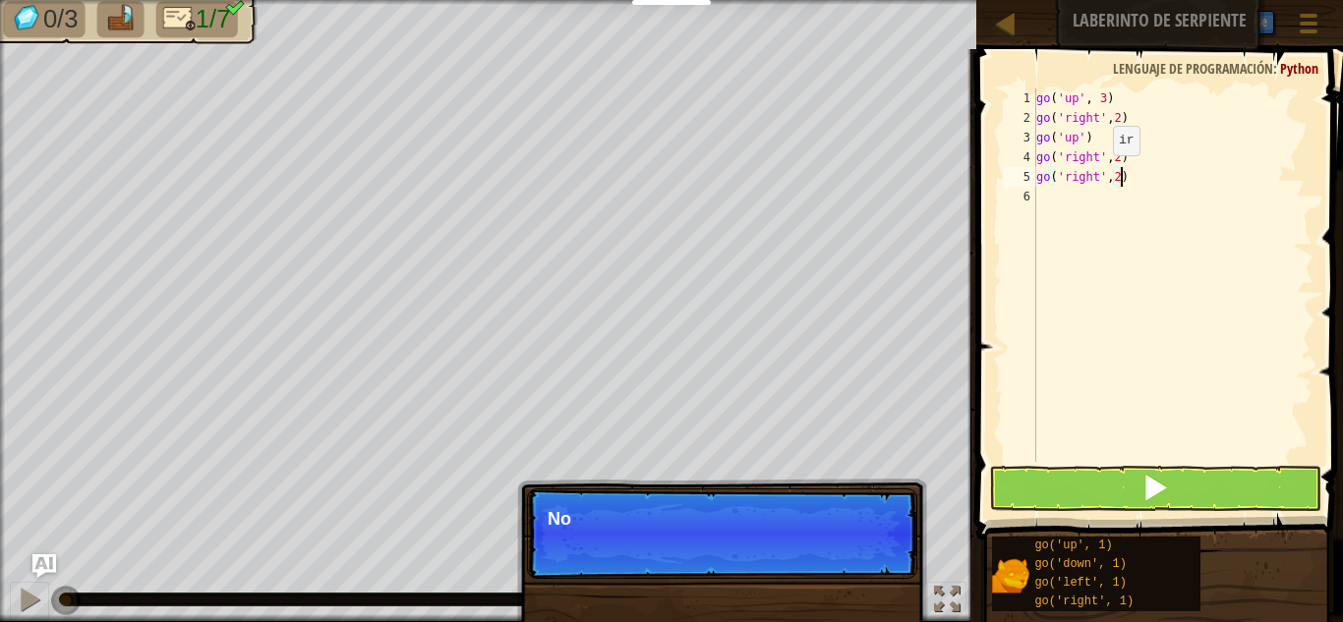
click at [1096, 175] on div "go ( 'up' , 3 ) go ( 'right' , 2 ) go ( 'up' ) go ( 'right' , 2 ) go ( 'right' …" at bounding box center [1172, 294] width 281 height 413
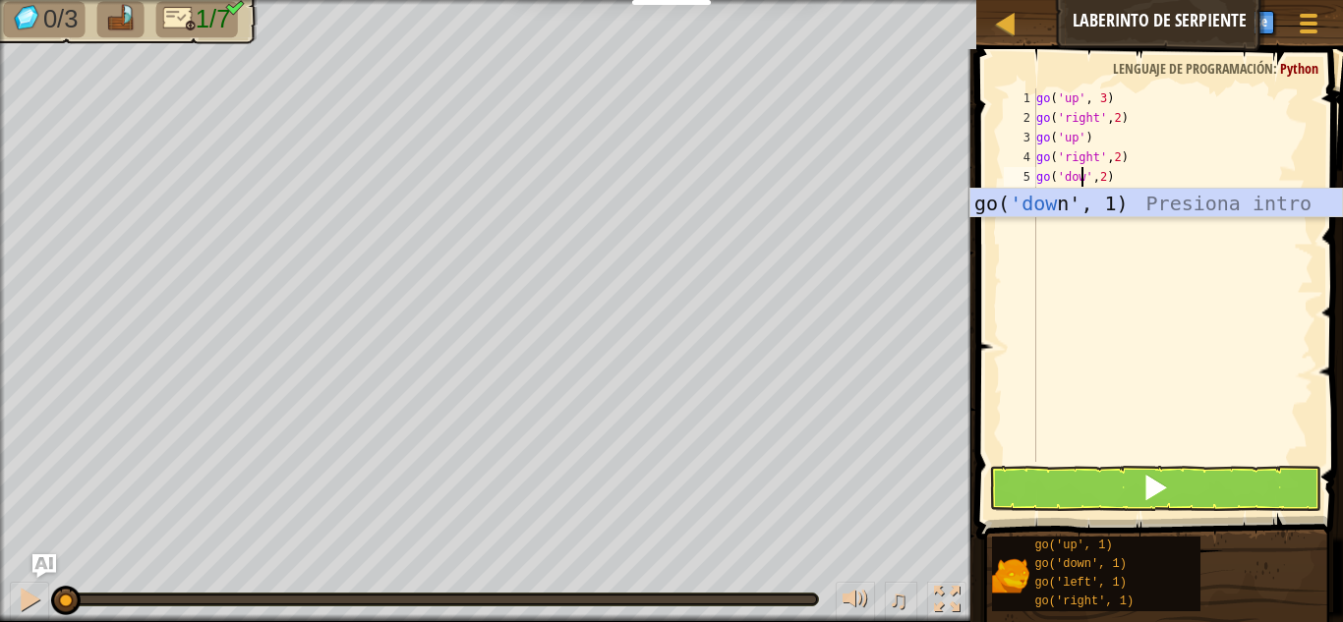
type textarea "go('down',2)"
click at [1149, 184] on div "go ( 'up' , 3 ) go ( 'right' , 2 ) go ( 'up' ) go ( 'right' , 2 ) go ( 'down' ,…" at bounding box center [1172, 294] width 281 height 413
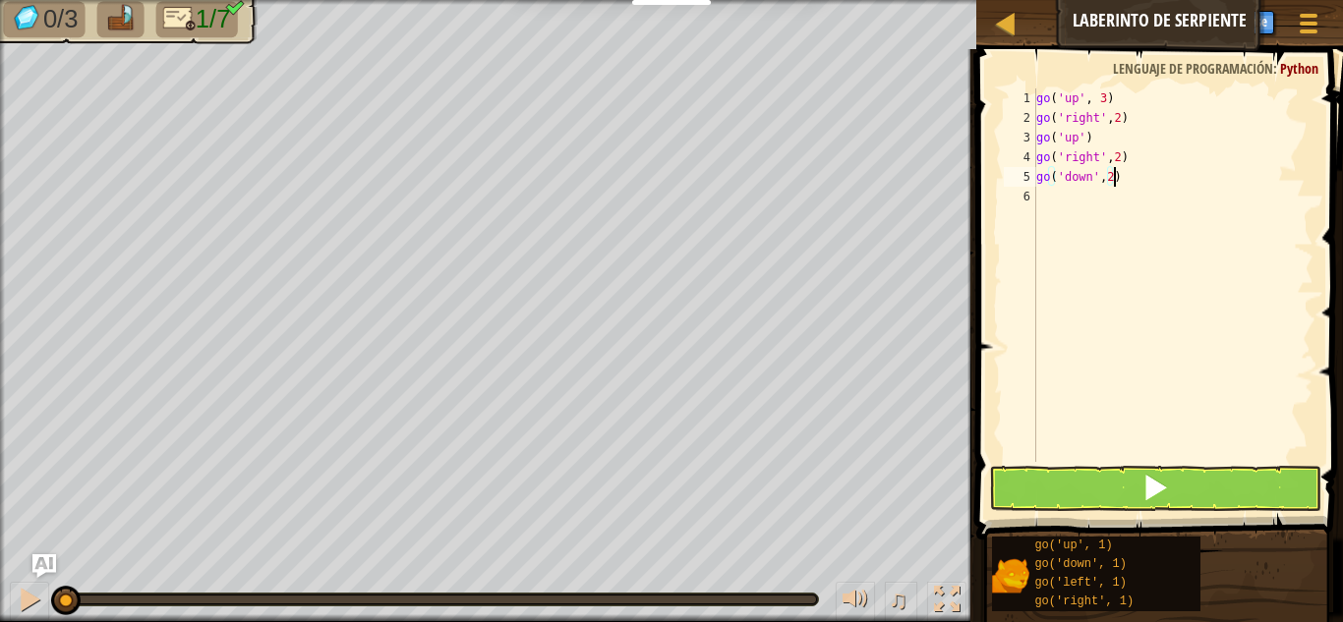
scroll to position [9, 0]
type textarea "go('right',2)"
click at [1082, 216] on div "go ( 'up' , 3 ) go ( 'right' , 2 ) go ( 'up' ) go ( 'right' , 2 ) go ( 'down' ,…" at bounding box center [1172, 294] width 281 height 413
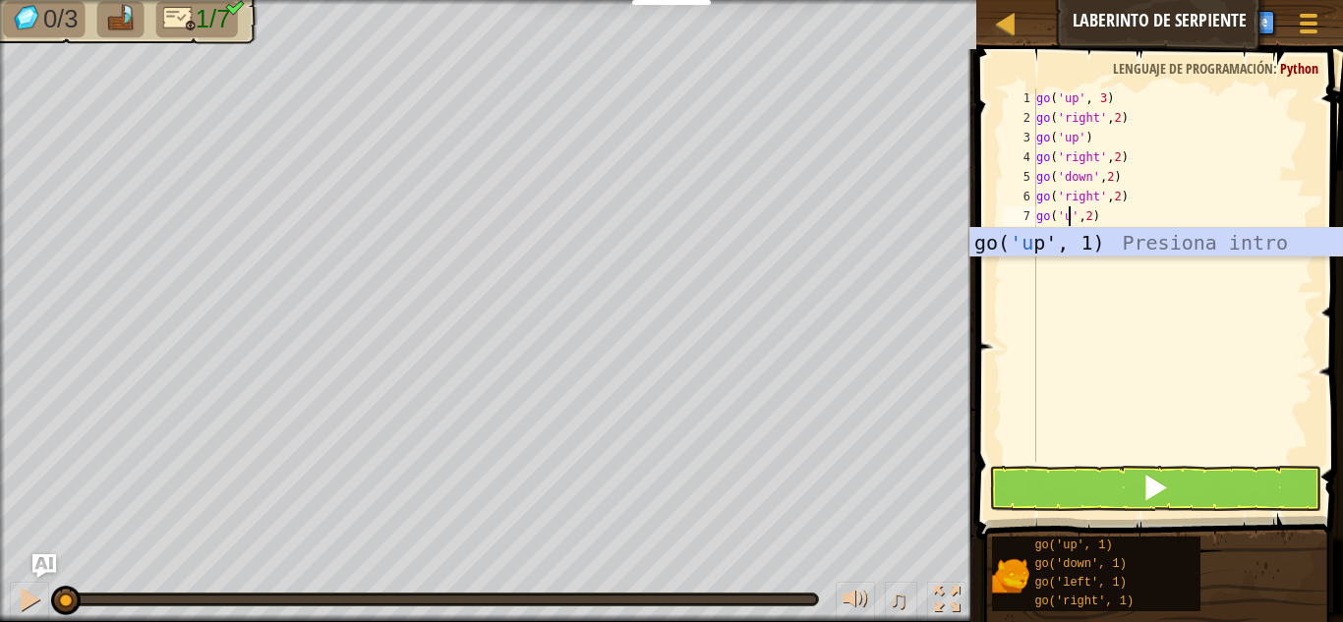
type textarea "go('up',2)"
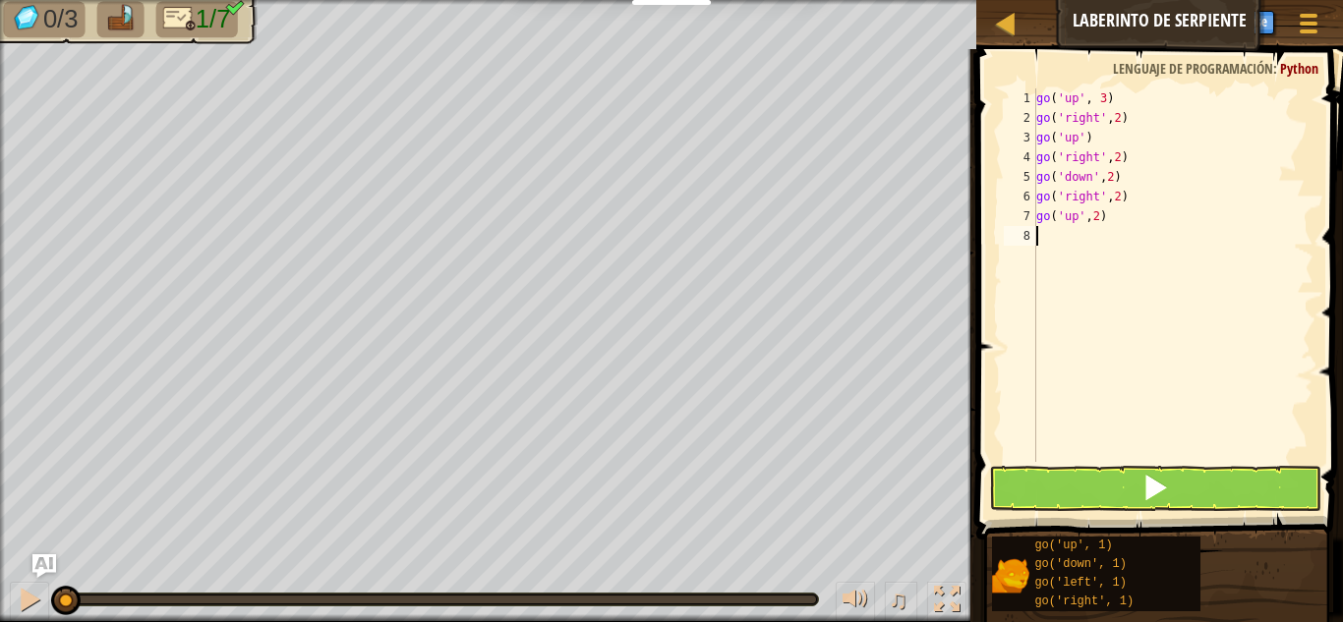
click at [1179, 350] on div "go ( 'up' , 3 ) go ( 'right' , 2 ) go ( 'up' ) go ( 'right' , 2 ) go ( 'down' ,…" at bounding box center [1172, 294] width 281 height 413
click at [1191, 491] on button at bounding box center [1155, 488] width 332 height 45
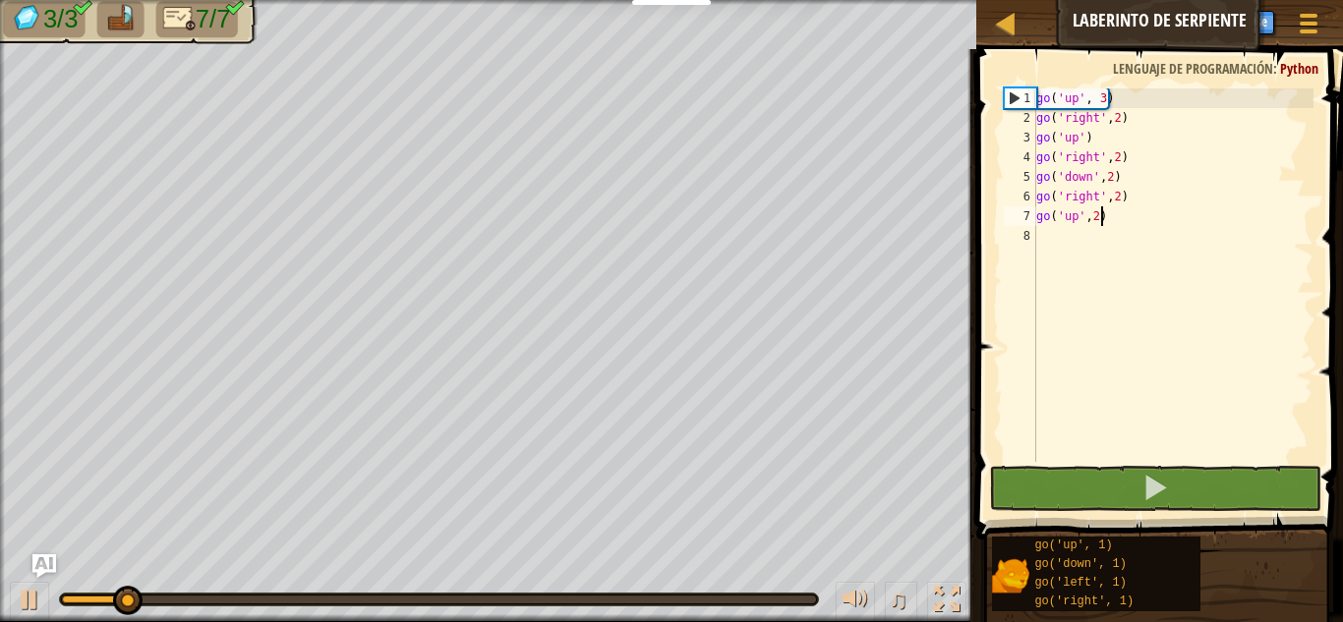
click at [1098, 216] on div "go ( 'up' , 3 ) go ( 'right' , 2 ) go ( 'up' ) go ( 'right' , 2 ) go ( 'down' ,…" at bounding box center [1172, 294] width 281 height 413
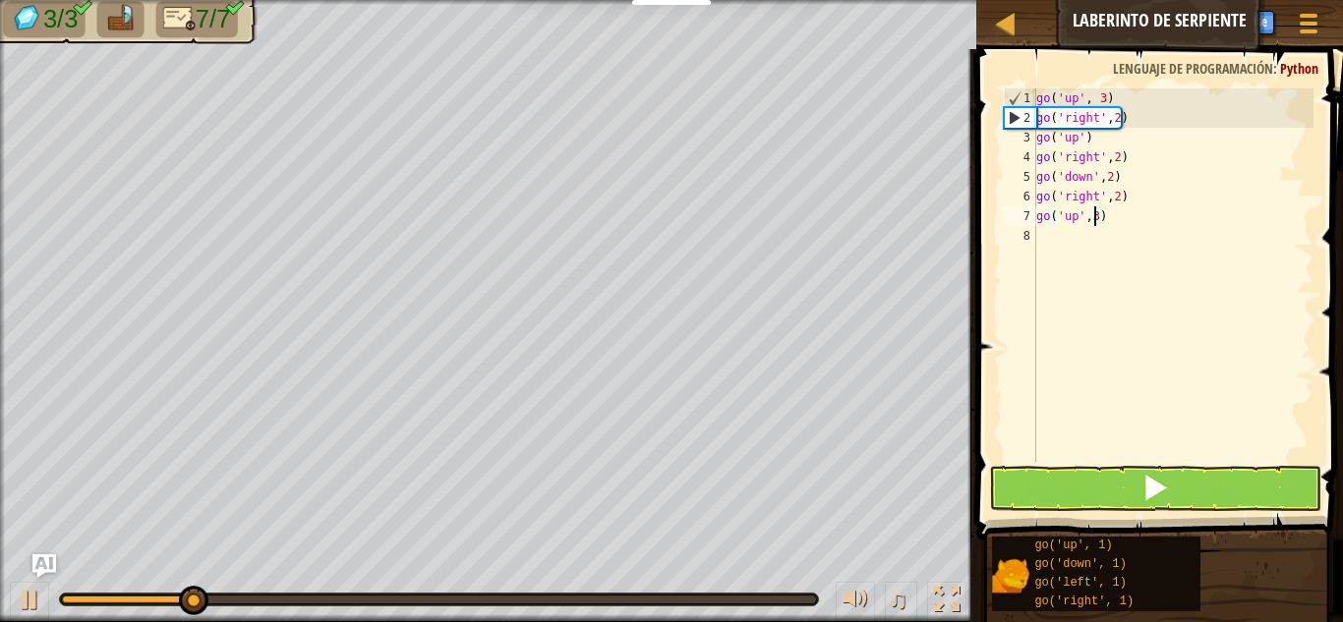
scroll to position [9, 5]
type textarea "go('up',3)"
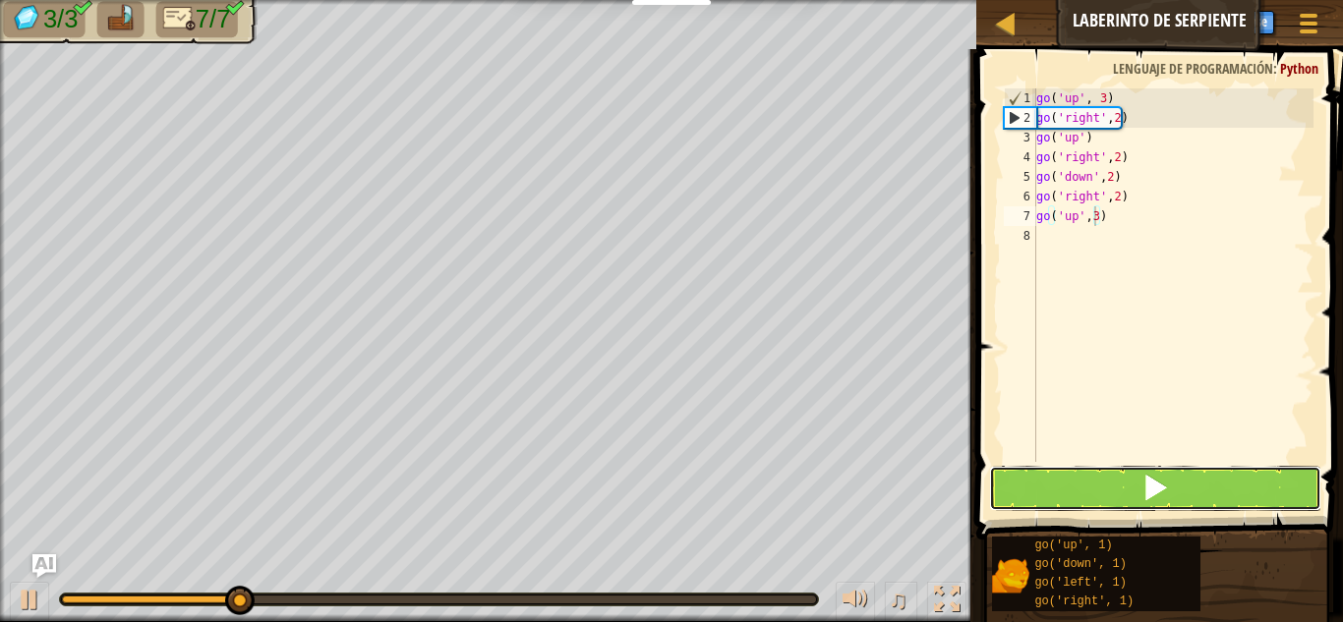
click at [1196, 480] on button at bounding box center [1155, 488] width 332 height 45
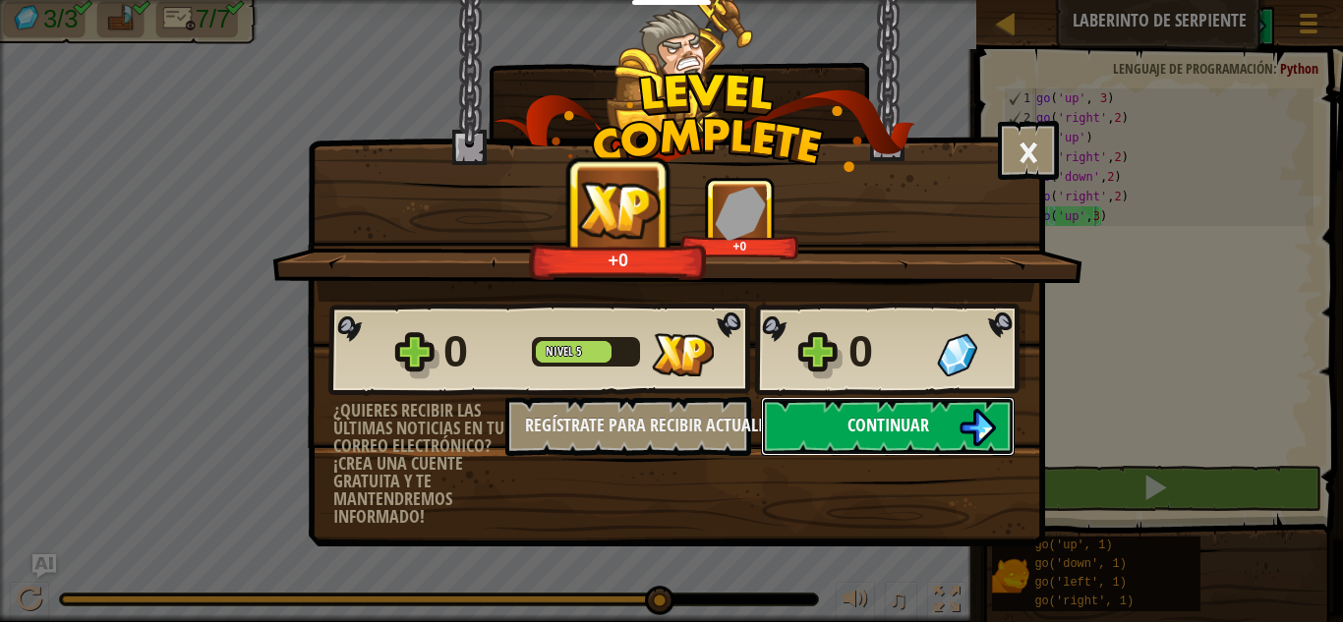
click at [954, 418] on button "Continuar" at bounding box center [888, 426] width 254 height 59
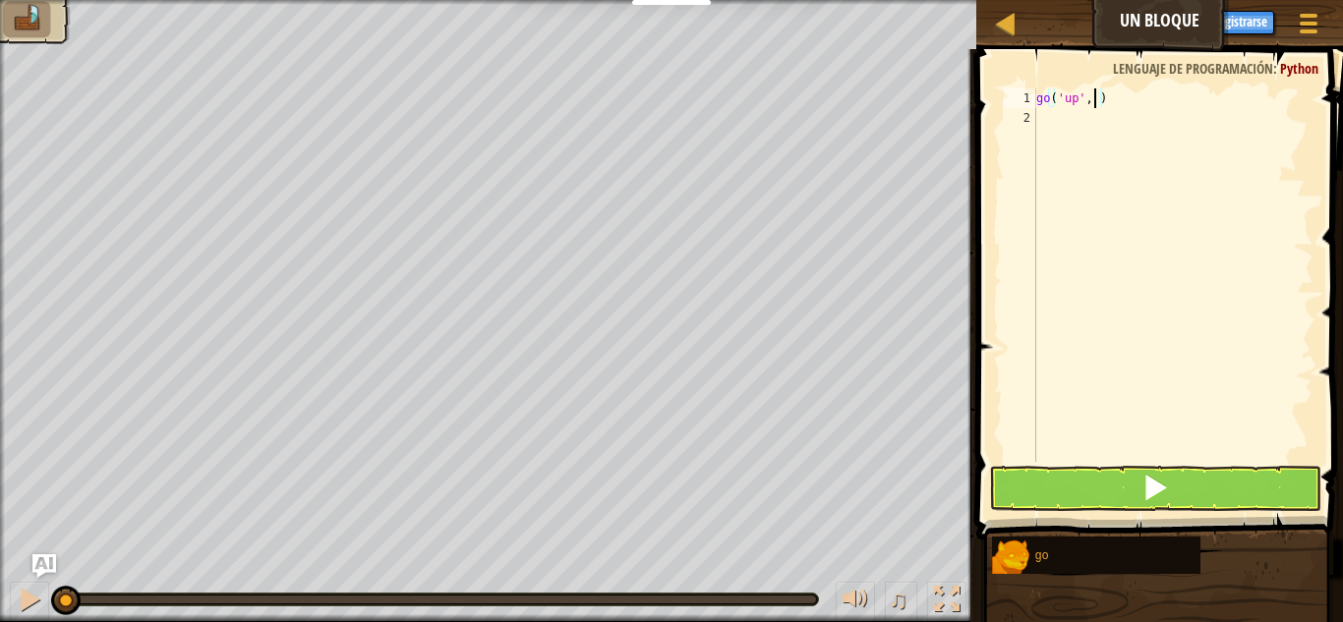
type textarea "go('up', 2)"
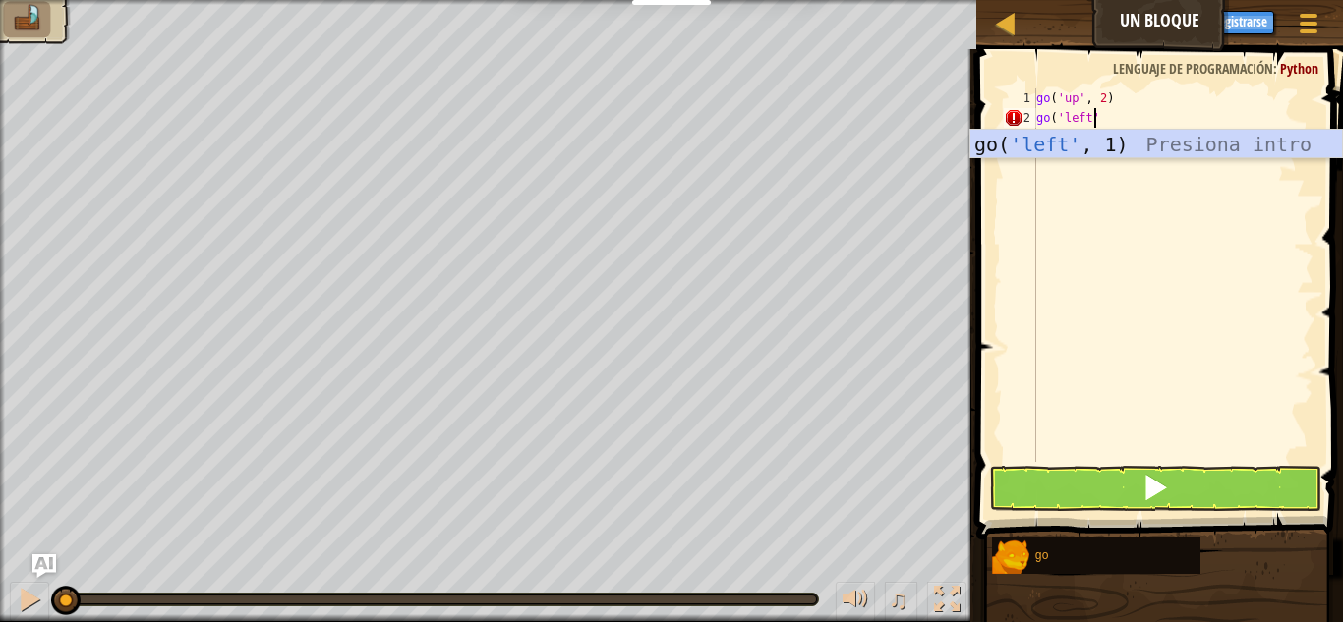
scroll to position [9, 5]
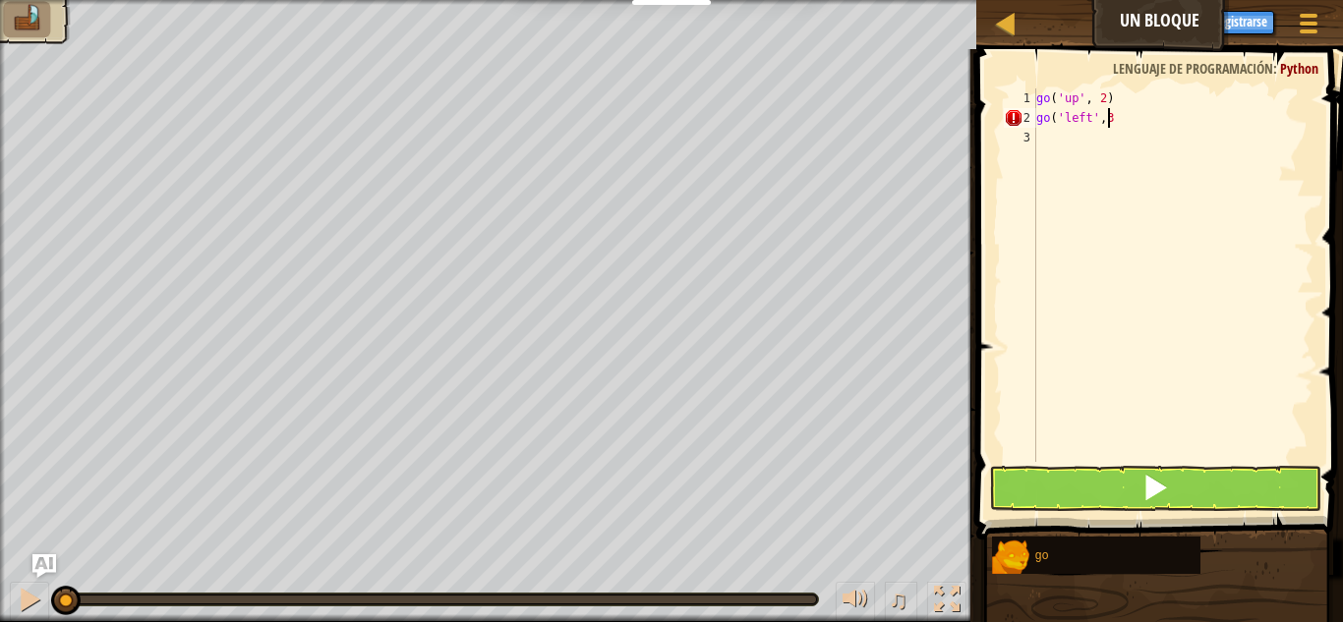
type textarea "go('left',3)"
type textarea "go('down',2)"
type textarea "go('right')"
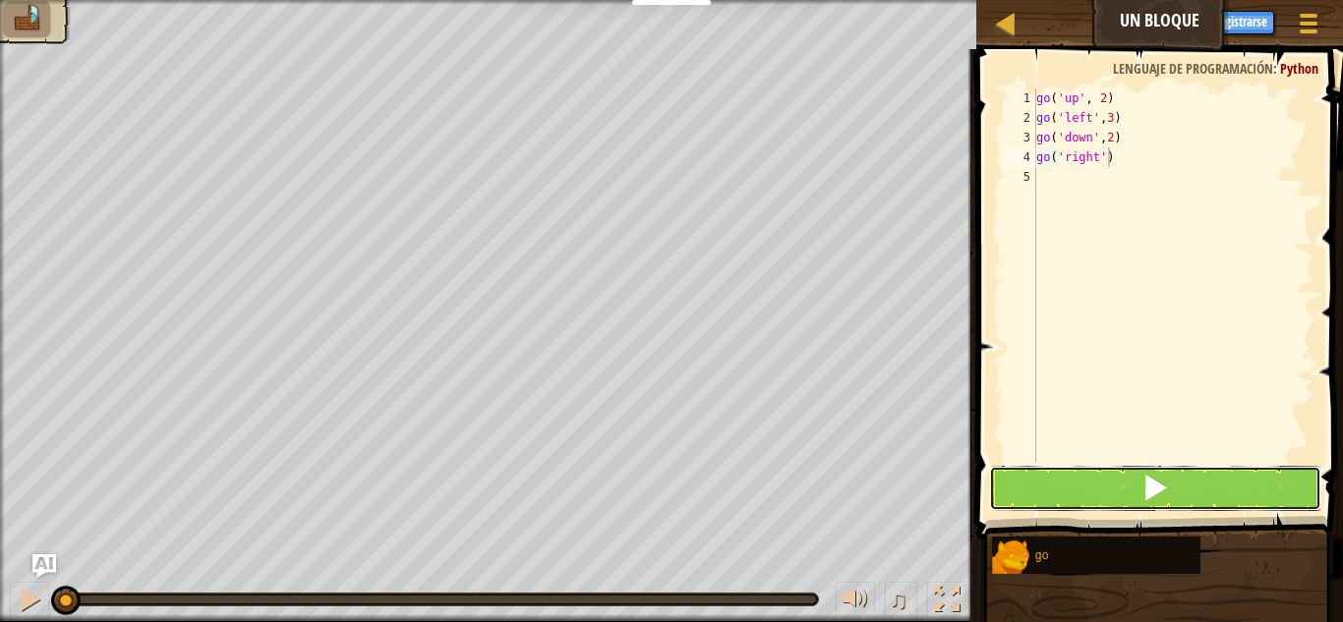
click at [1116, 490] on button at bounding box center [1155, 488] width 332 height 45
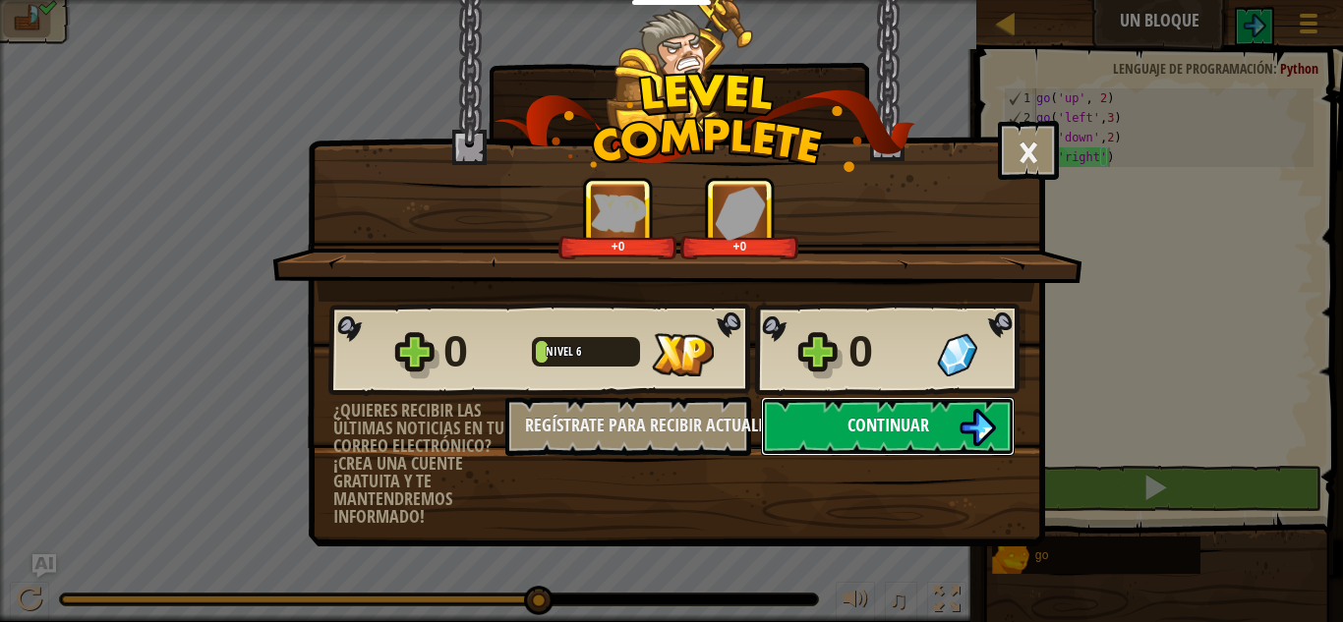
click at [895, 408] on button "Continuar" at bounding box center [888, 426] width 254 height 59
